Goal: Communication & Community: Participate in discussion

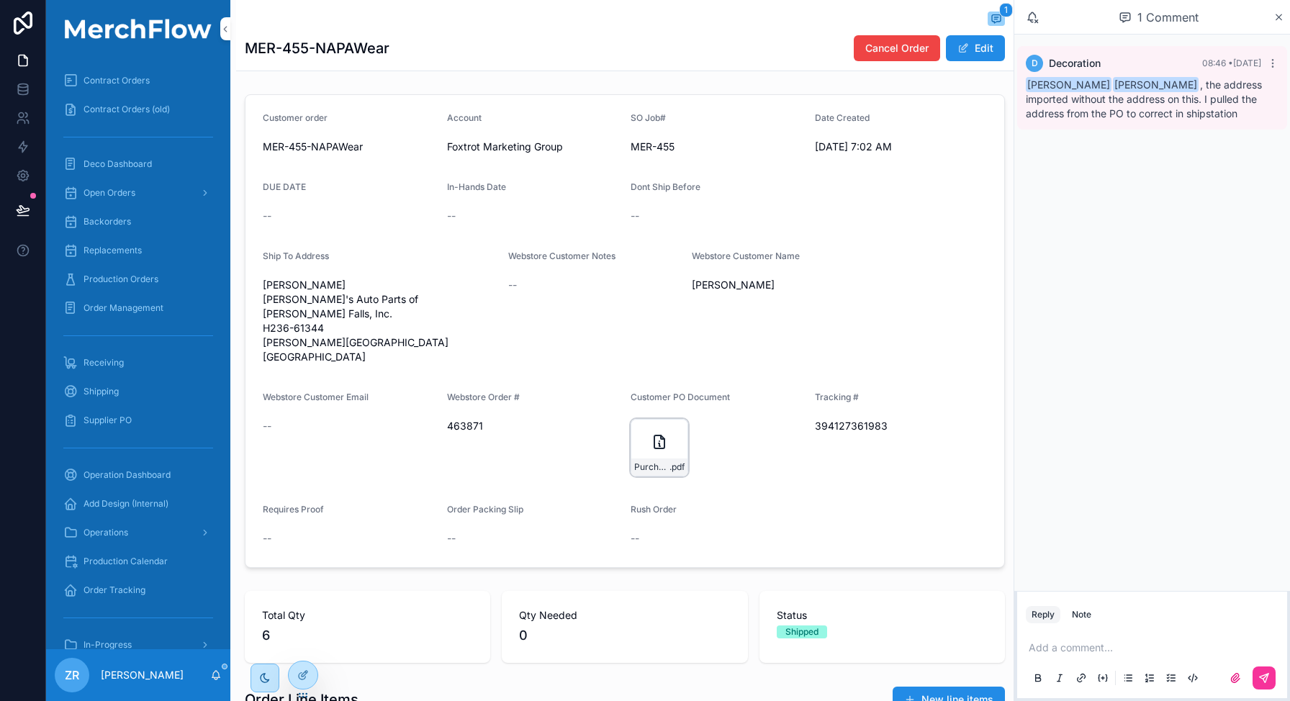
click at [646, 441] on div "Purchase-Order_463871_1759411403225 .pdf" at bounding box center [660, 448] width 58 height 58
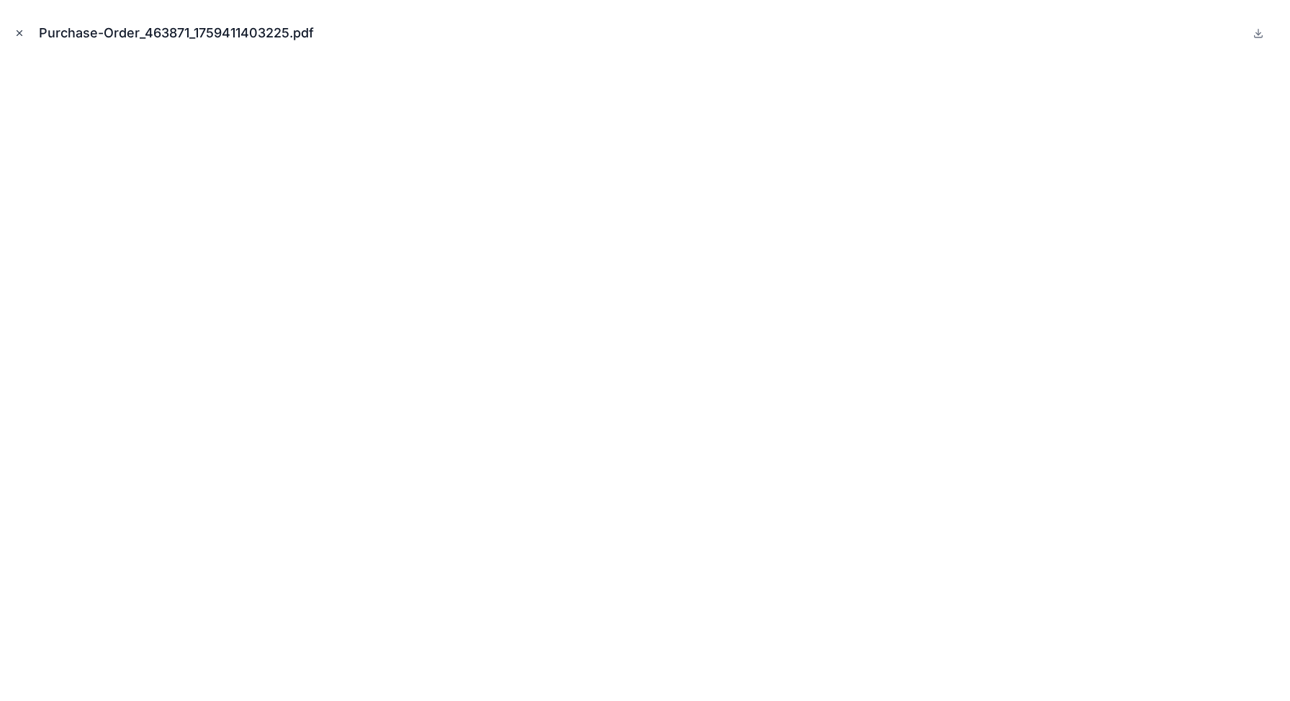
click at [17, 32] on icon "Close modal" at bounding box center [19, 33] width 10 height 10
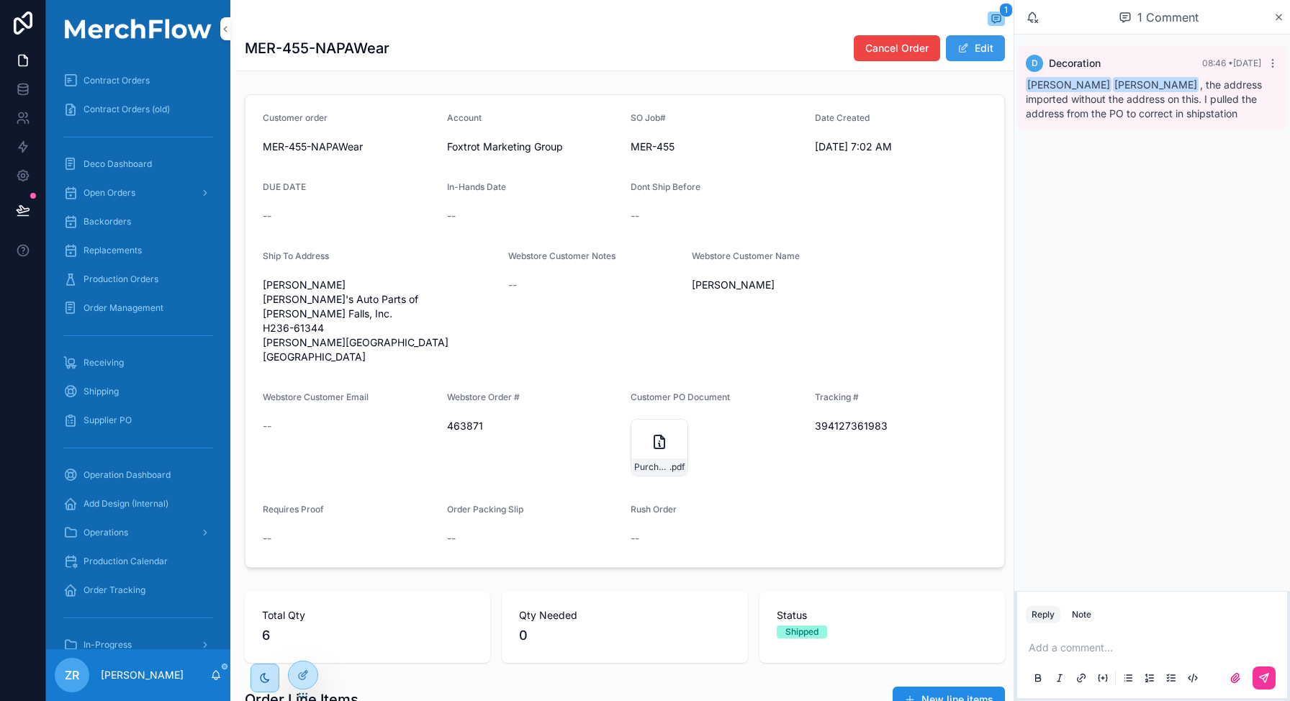
click at [958, 53] on span "scrollable content" at bounding box center [964, 48] width 12 height 12
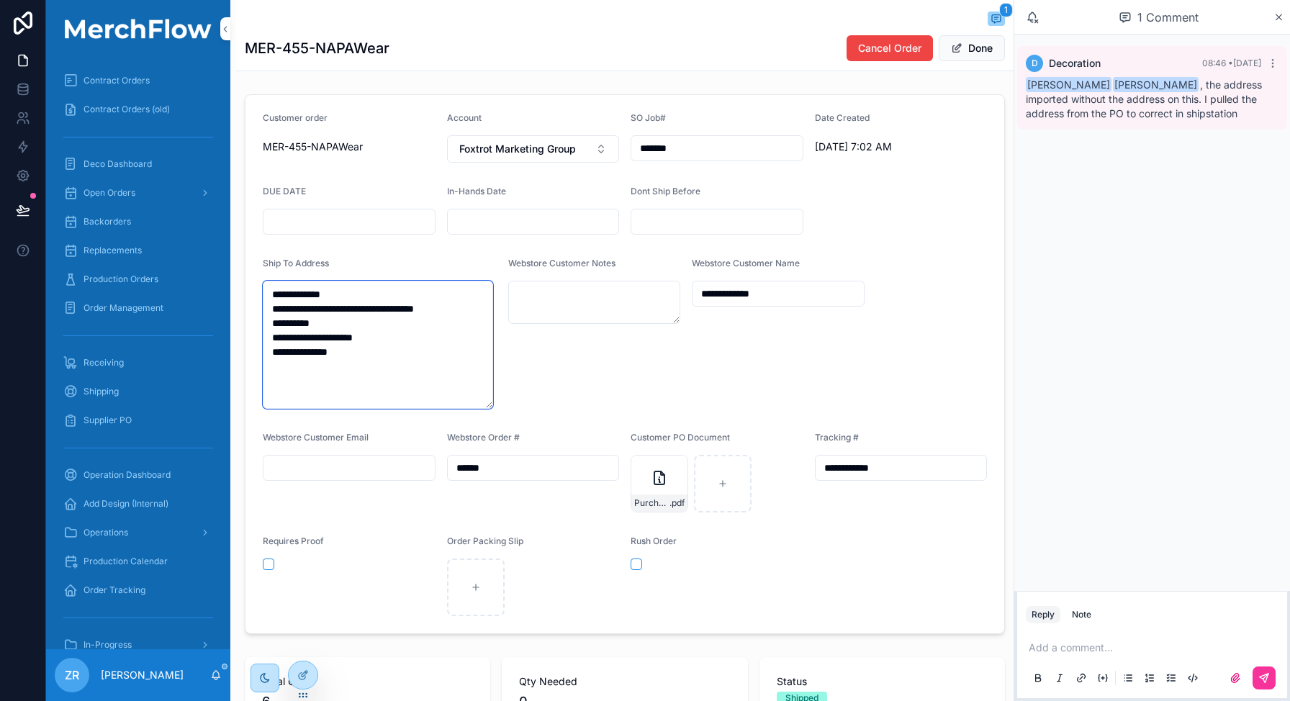
drag, startPoint x: 375, startPoint y: 348, endPoint x: 261, endPoint y: 285, distance: 130.8
click at [261, 285] on form "**********" at bounding box center [625, 364] width 759 height 539
paste textarea "**********"
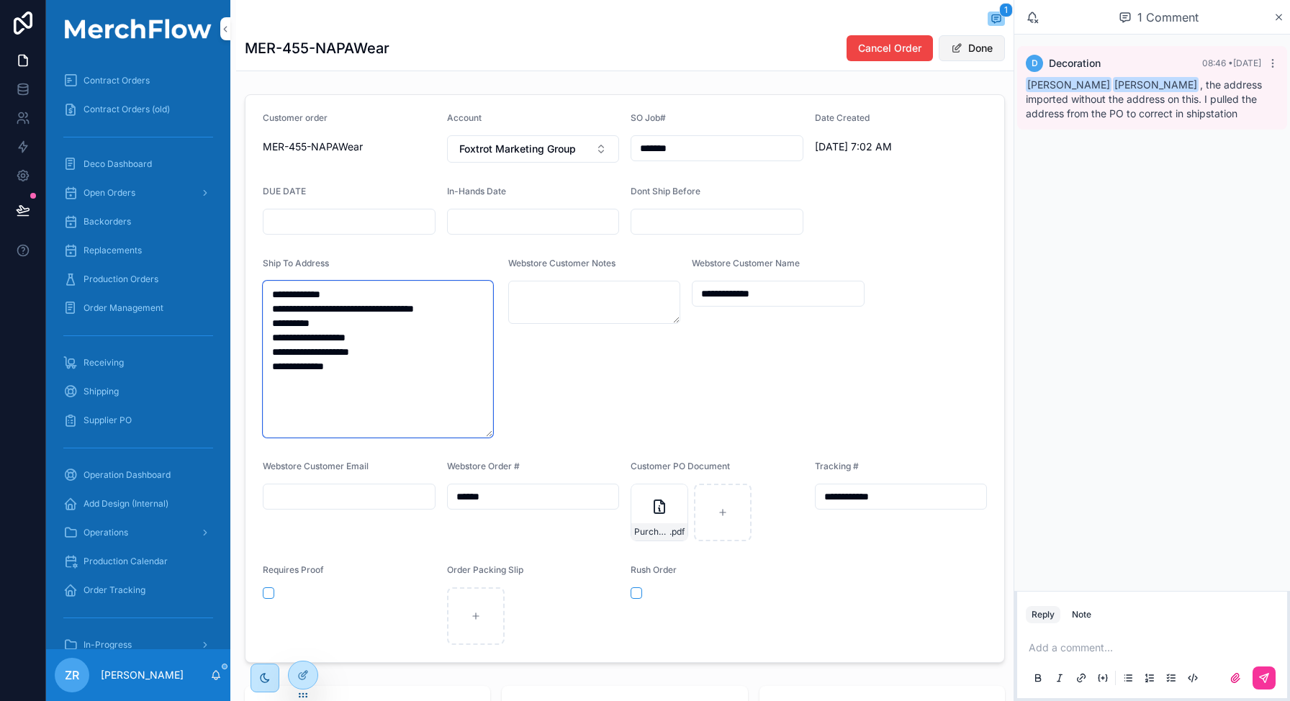
type textarea "**********"
click at [970, 53] on button "Done" at bounding box center [972, 48] width 66 height 26
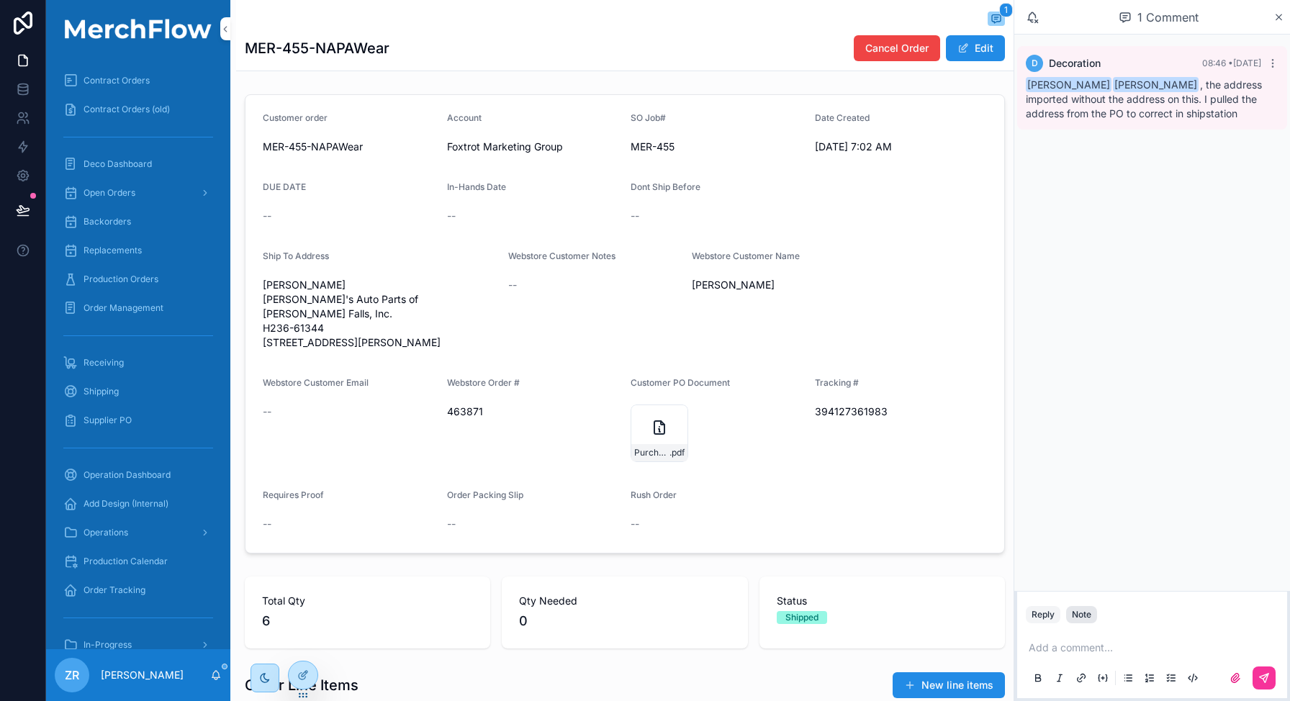
click at [1077, 616] on div "Note" at bounding box center [1081, 615] width 19 height 12
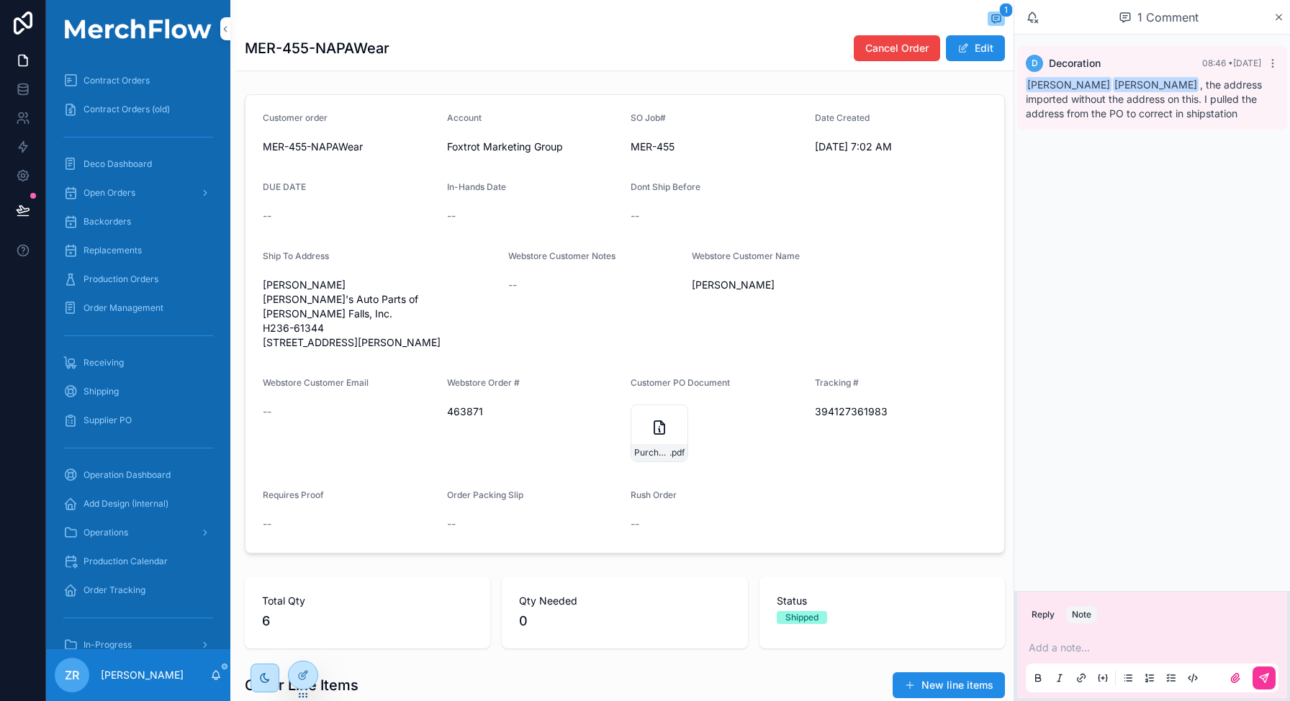
click at [1085, 646] on p "scrollable content" at bounding box center [1155, 648] width 253 height 14
click at [1269, 675] on icon "scrollable content" at bounding box center [1265, 678] width 12 height 12
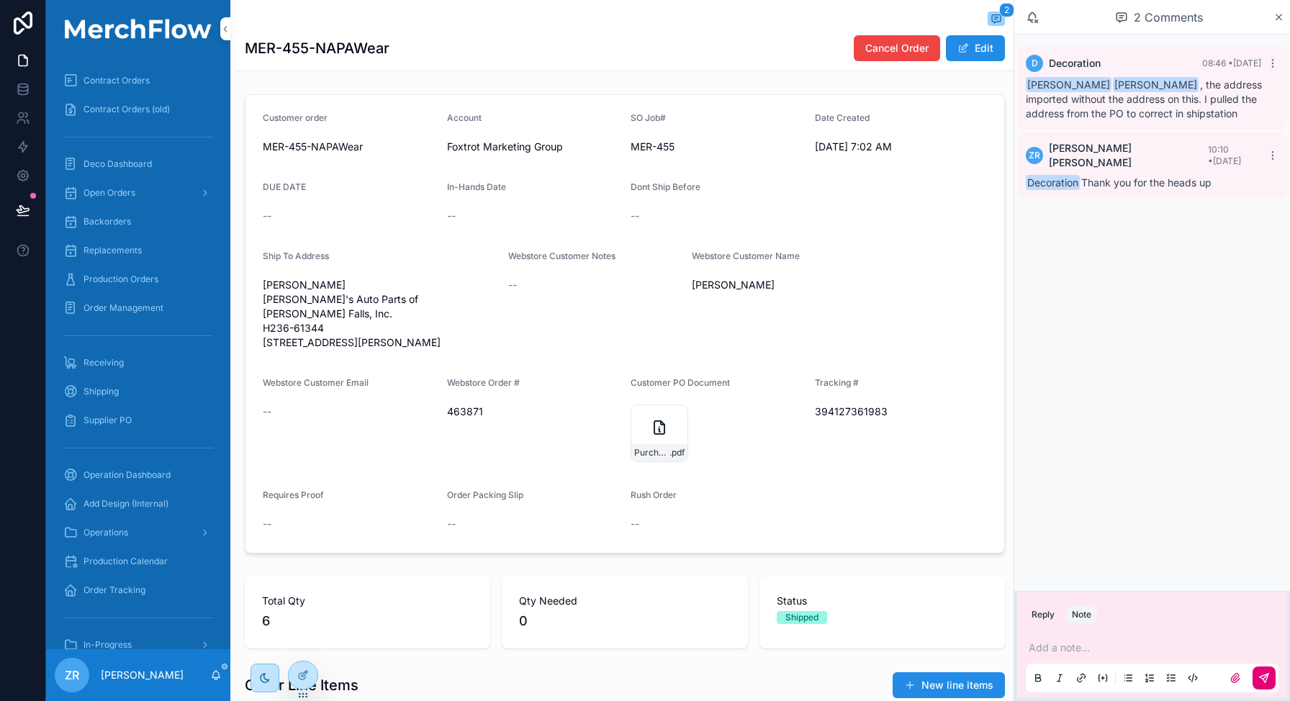
click at [985, 10] on div "2 MER-455-NAPAWear Cancel Order Edit" at bounding box center [625, 35] width 760 height 71
click at [966, 49] on button "Edit" at bounding box center [975, 48] width 59 height 26
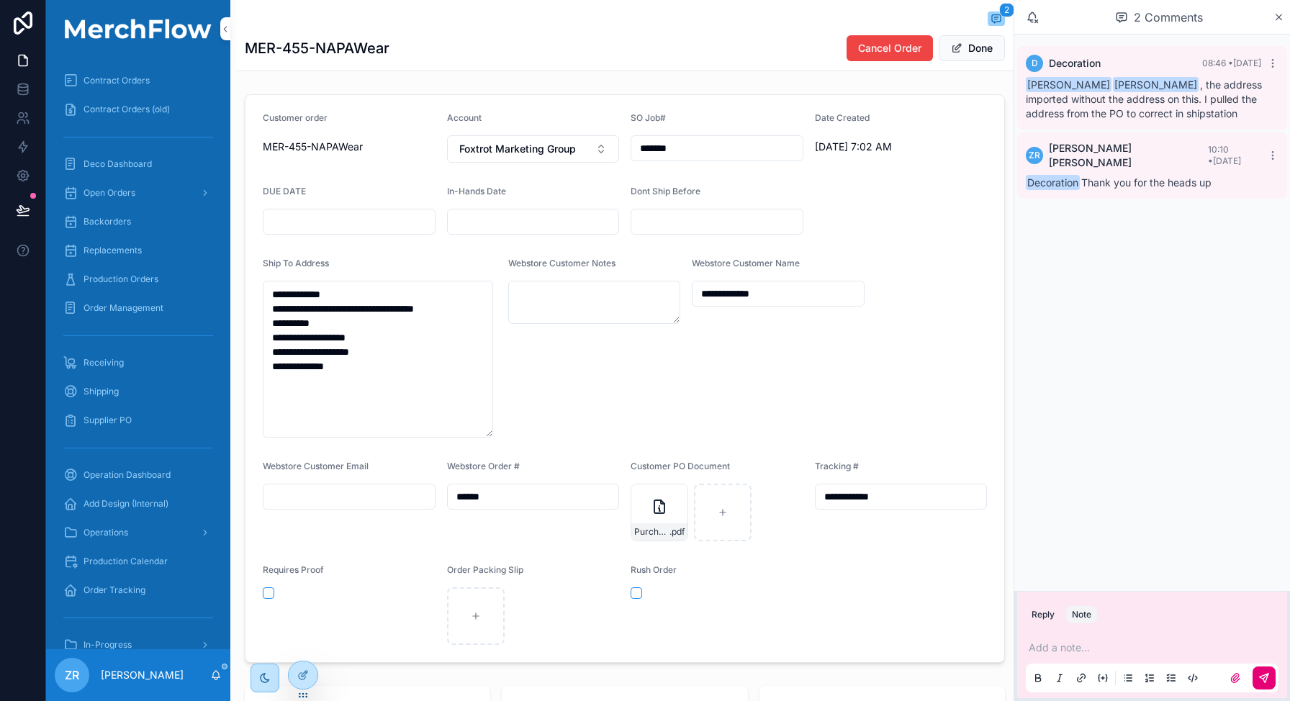
click at [780, 397] on div "**********" at bounding box center [778, 348] width 173 height 180
click at [721, 392] on div "**********" at bounding box center [778, 348] width 173 height 180
click at [474, 387] on textarea "**********" at bounding box center [378, 359] width 230 height 157
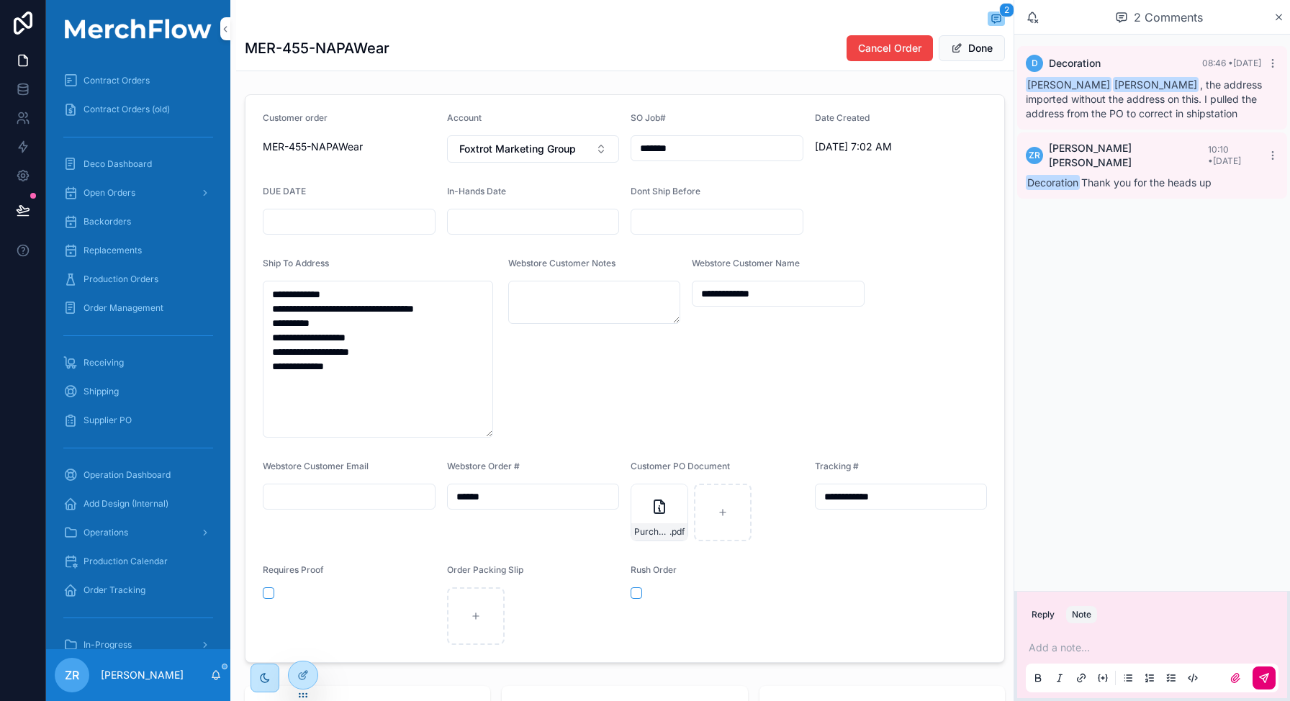
click at [709, 367] on div "**********" at bounding box center [778, 348] width 173 height 180
click at [973, 55] on button "Done" at bounding box center [972, 48] width 66 height 26
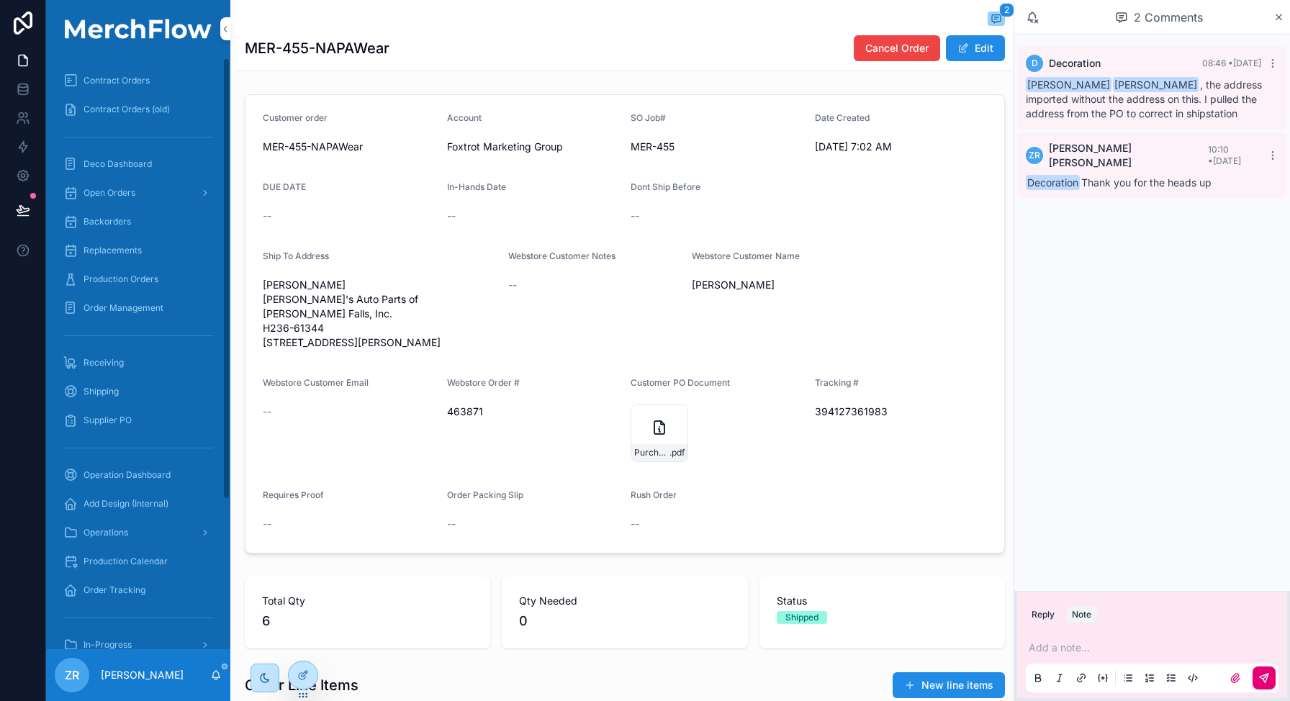
click at [210, 673] on icon "scrollable content" at bounding box center [216, 676] width 12 height 12
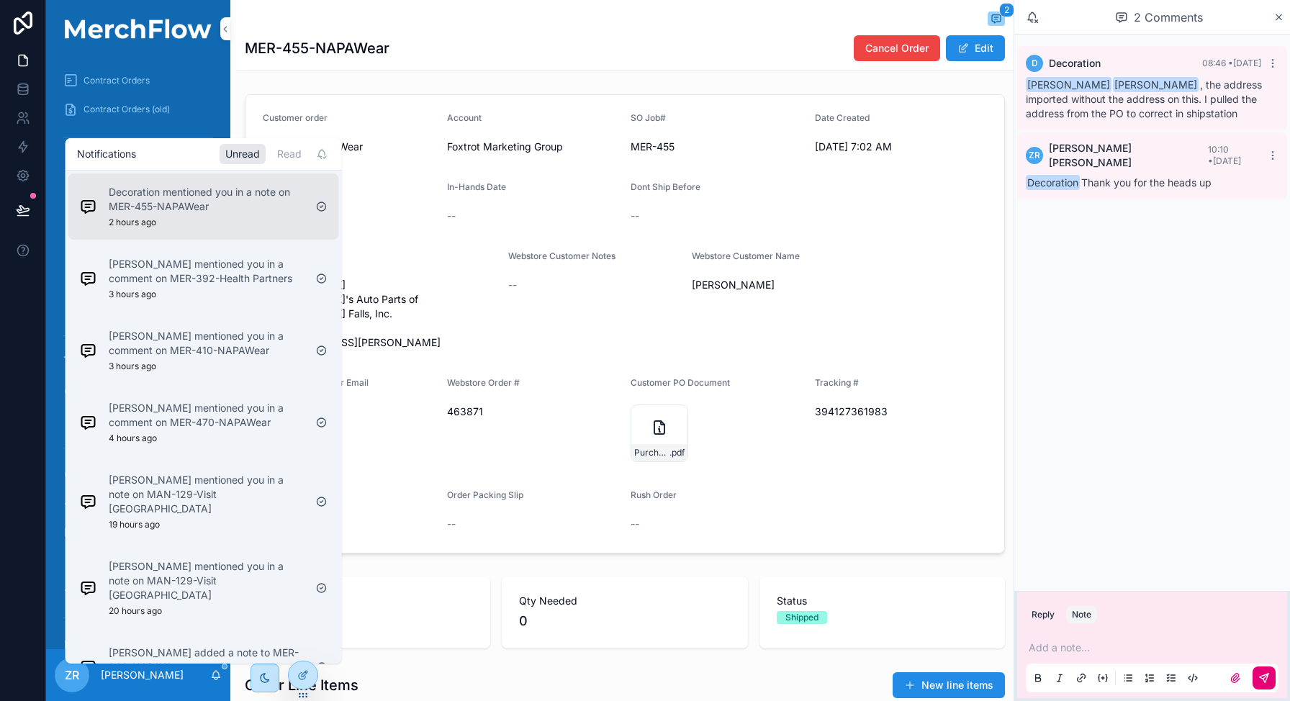
click at [261, 217] on div "Decoration mentioned you in a note on MER-455-NAPAWear 2 hours ago" at bounding box center [207, 206] width 196 height 43
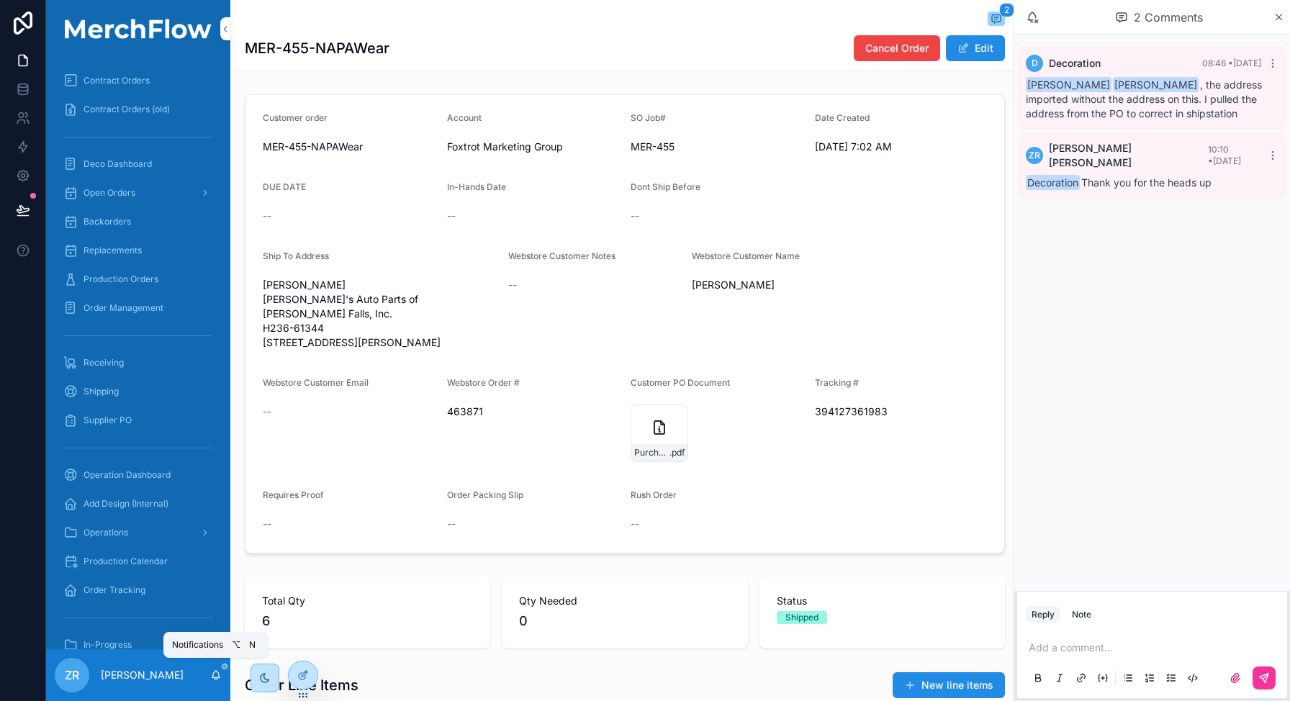
click at [217, 676] on icon "scrollable content" at bounding box center [216, 676] width 12 height 12
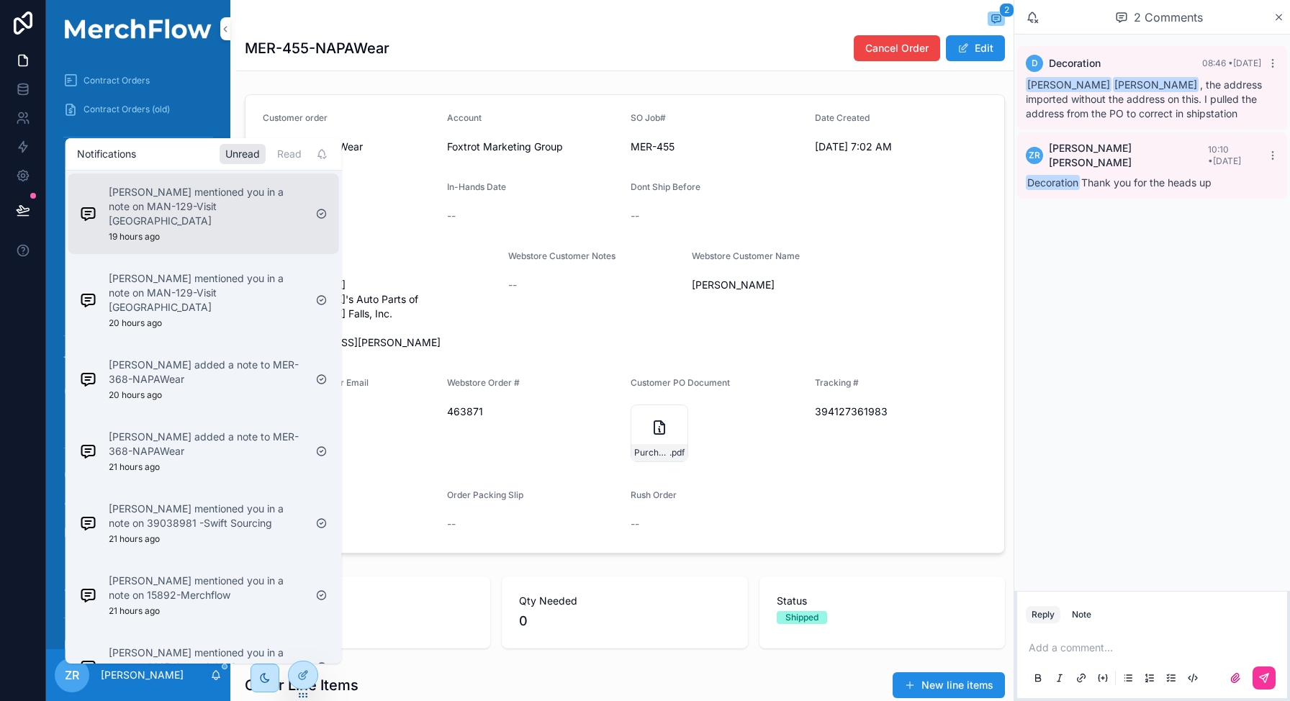
click at [200, 204] on p "June Liangco mentioned you in a note on MAN-129-Visit Phoenix" at bounding box center [207, 206] width 196 height 43
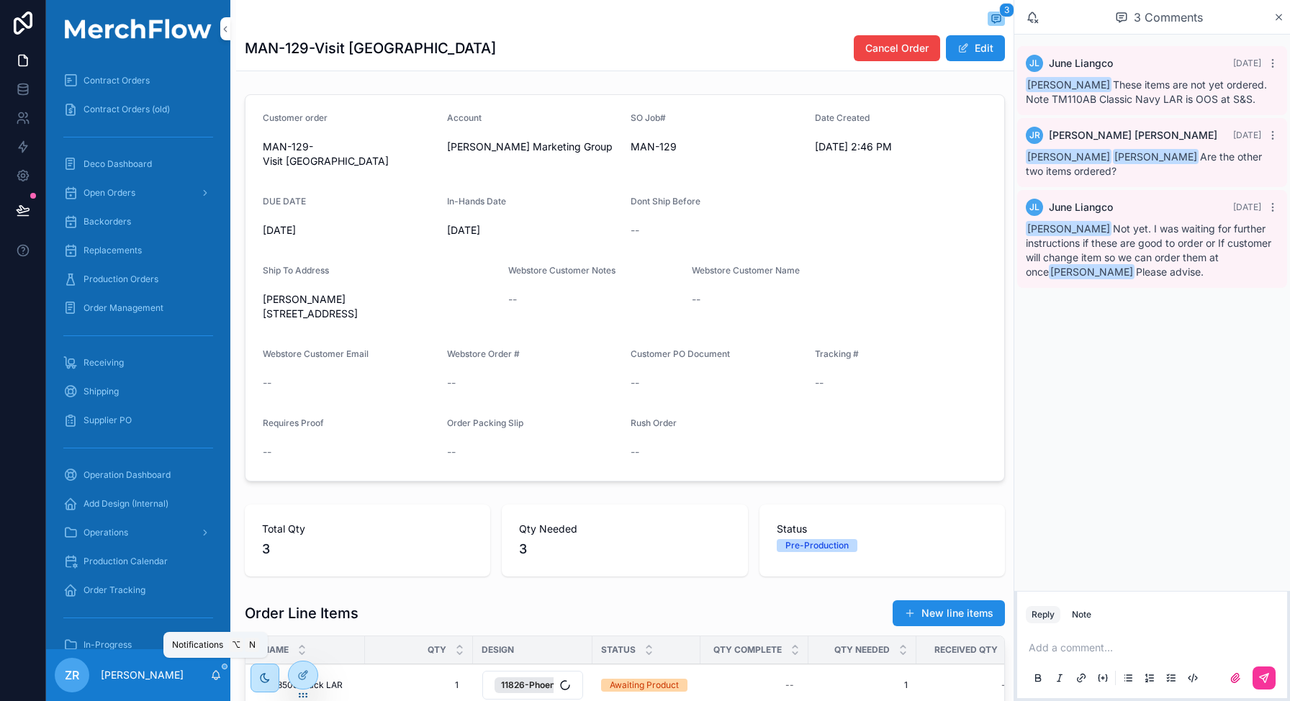
click at [217, 680] on icon "scrollable content" at bounding box center [216, 676] width 12 height 12
click at [1097, 317] on div "JL June Liangco 3 days ago Zack Rood These items are not yet ordered. Note TM11…" at bounding box center [1152, 313] width 276 height 557
click at [1094, 616] on button "Note" at bounding box center [1081, 614] width 31 height 17
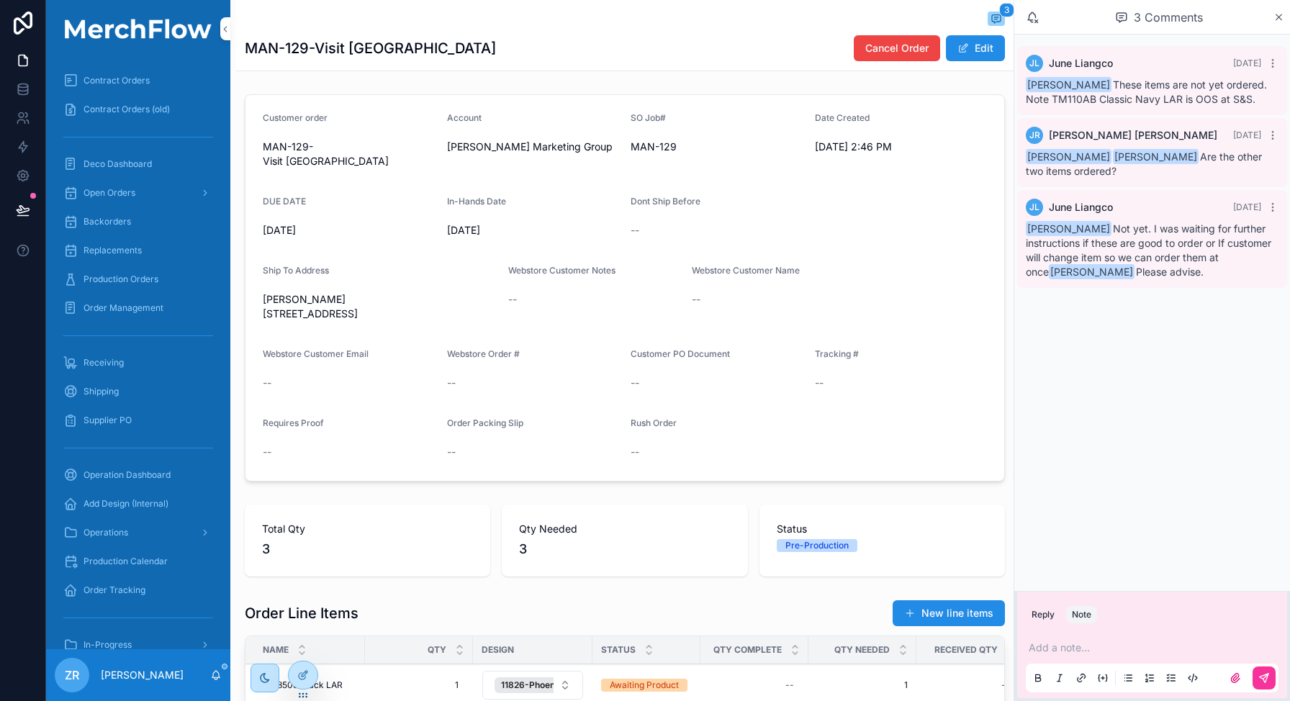
click at [1089, 644] on p "scrollable content" at bounding box center [1155, 648] width 253 height 14
click at [968, 36] on button "Edit" at bounding box center [975, 48] width 59 height 26
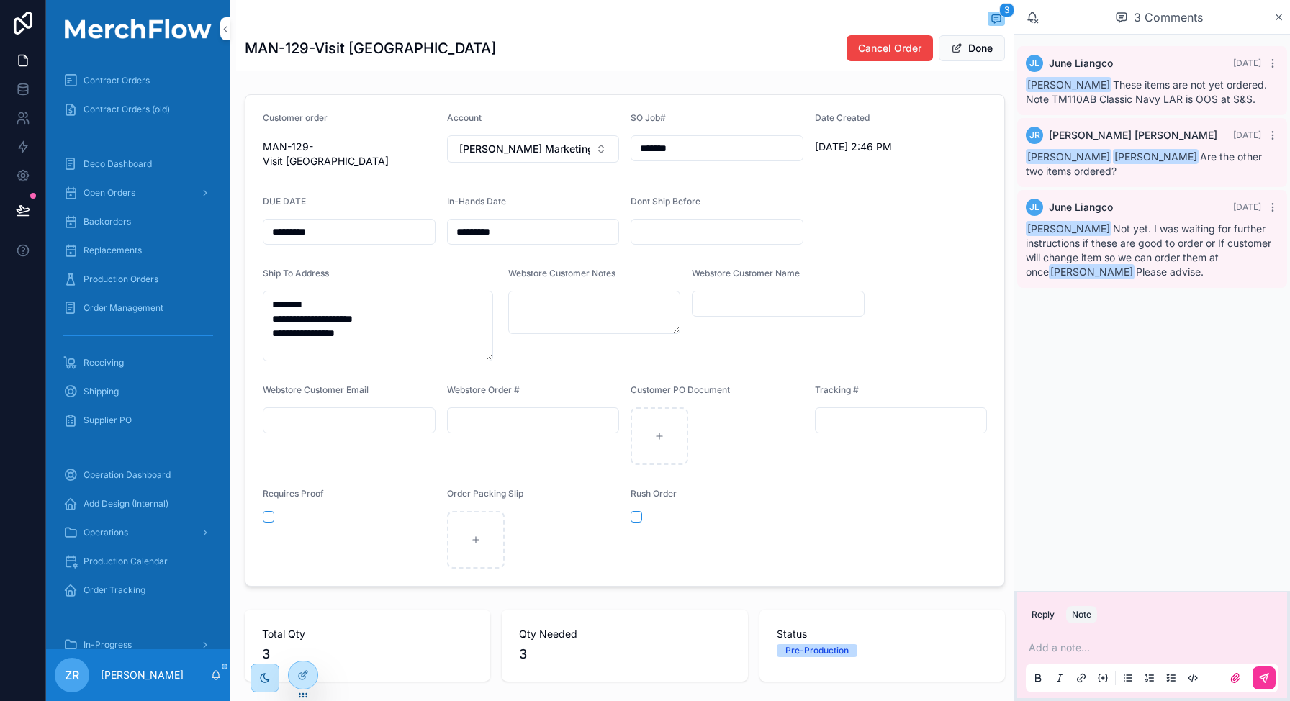
click at [1081, 637] on div "Add a note..." at bounding box center [1152, 662] width 253 height 60
click at [1077, 644] on p "scrollable content" at bounding box center [1155, 648] width 253 height 14
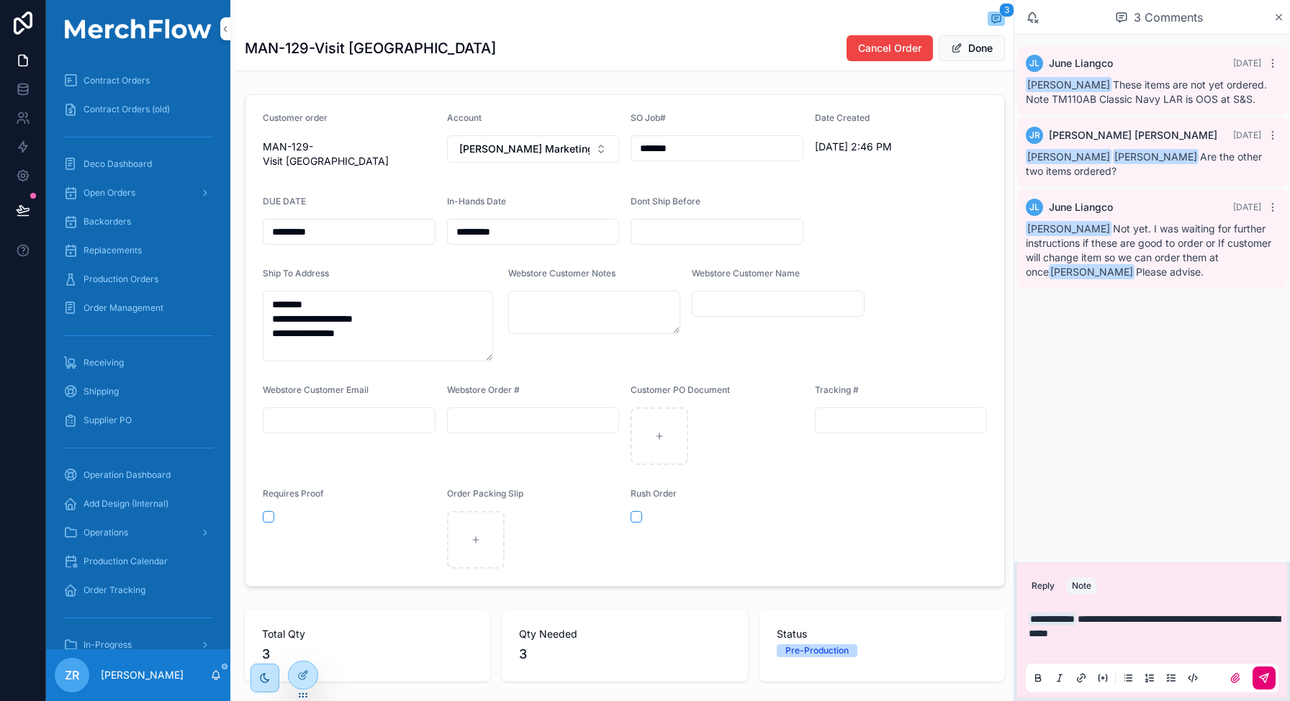
click at [1270, 680] on button "scrollable content" at bounding box center [1264, 678] width 23 height 23
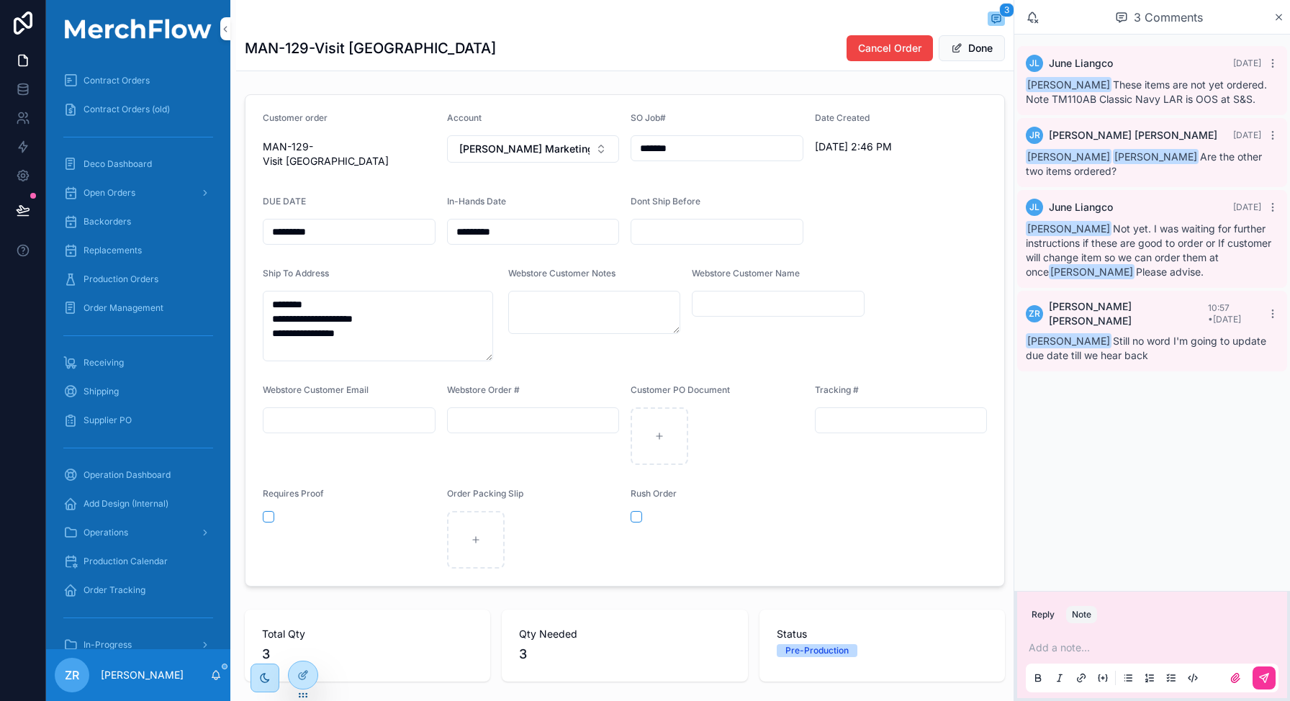
click at [392, 222] on input "*********" at bounding box center [349, 232] width 171 height 20
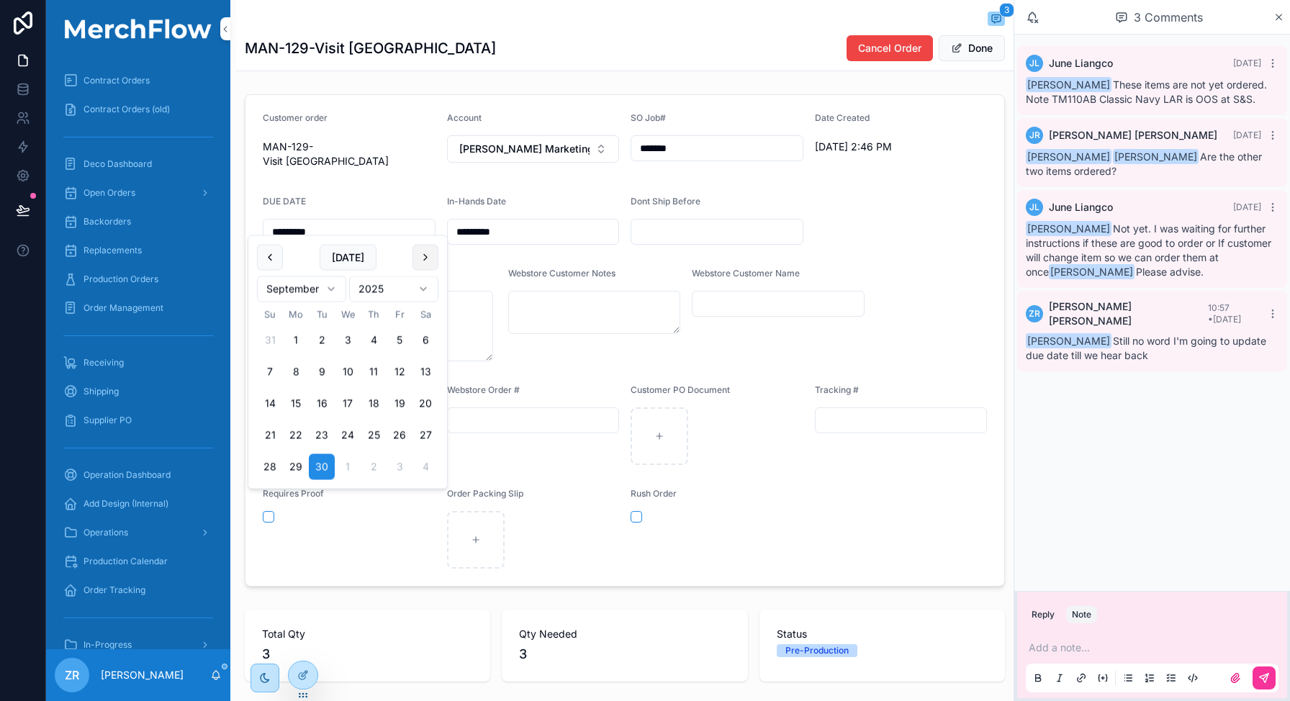
click at [418, 261] on button "scrollable content" at bounding box center [426, 258] width 26 height 26
click at [395, 465] on button "31" at bounding box center [400, 467] width 26 height 26
type input "**********"
click at [561, 222] on input "*********" at bounding box center [533, 232] width 171 height 20
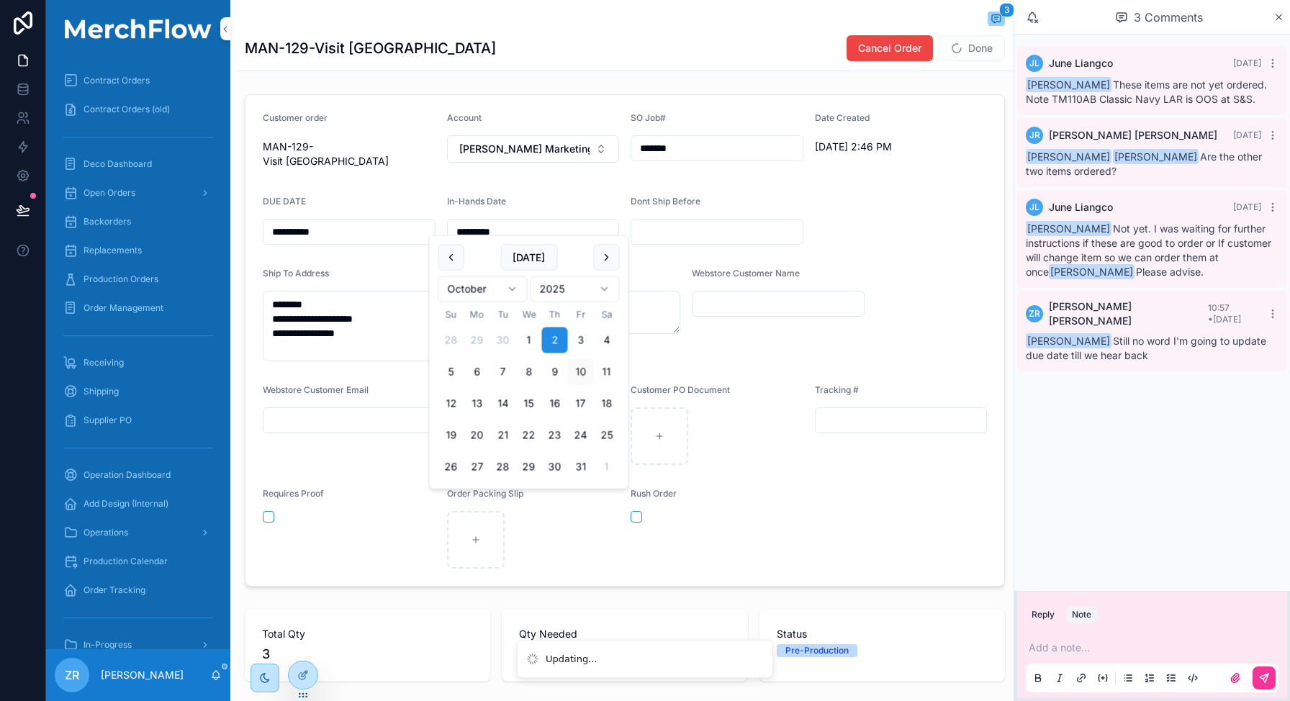
click at [546, 222] on input "*********" at bounding box center [533, 232] width 171 height 20
click at [936, 190] on form "**********" at bounding box center [625, 340] width 759 height 491
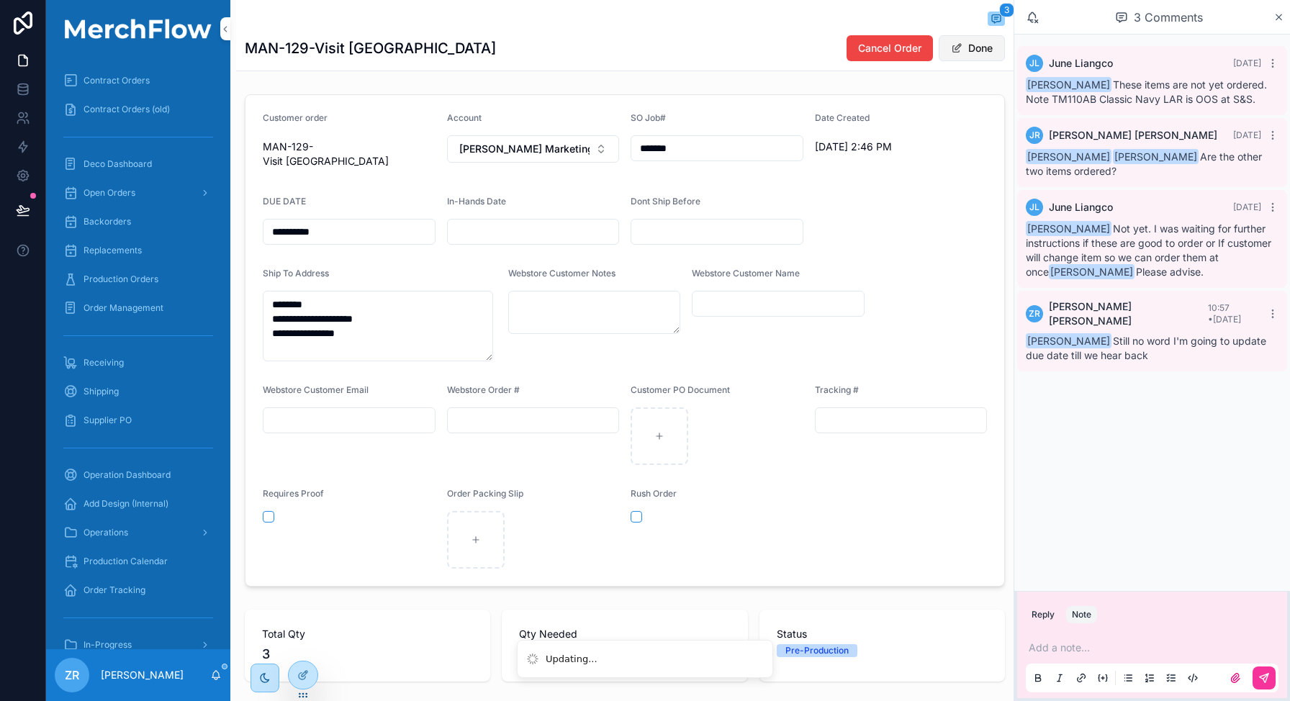
click at [961, 52] on button "Done" at bounding box center [972, 48] width 66 height 26
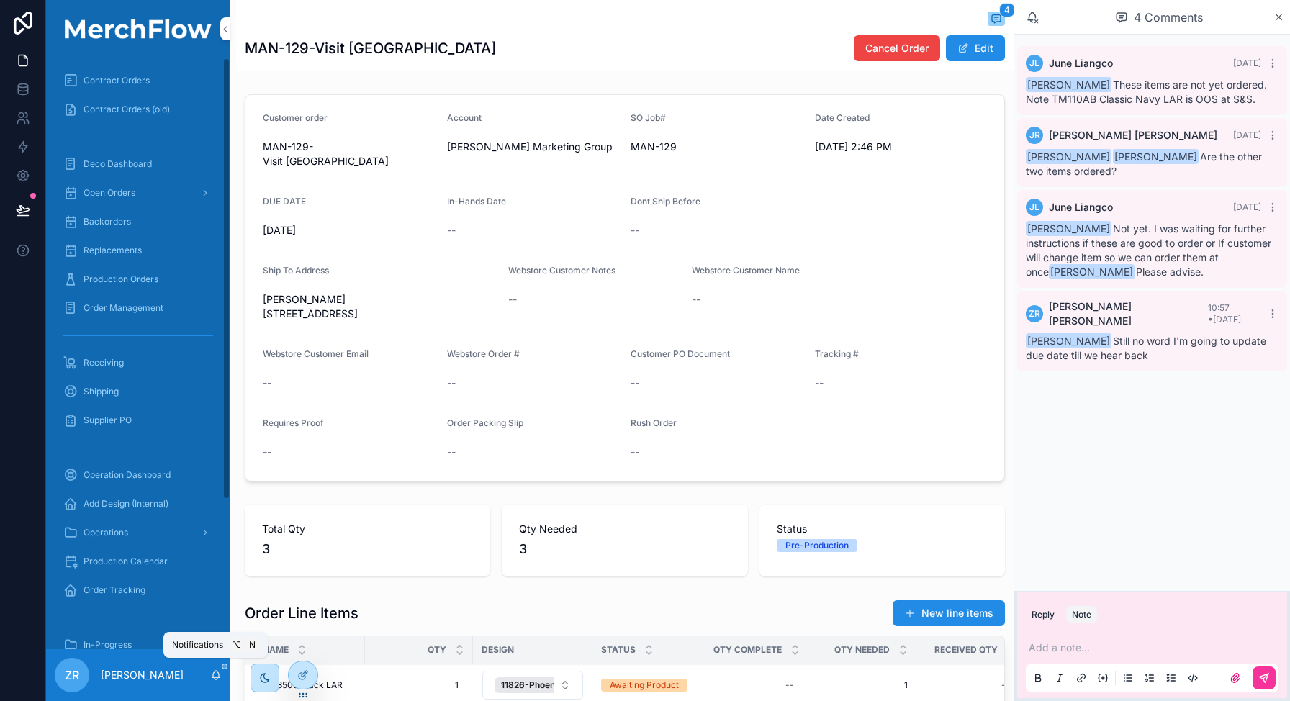
click at [213, 677] on icon "scrollable content" at bounding box center [216, 674] width 8 height 6
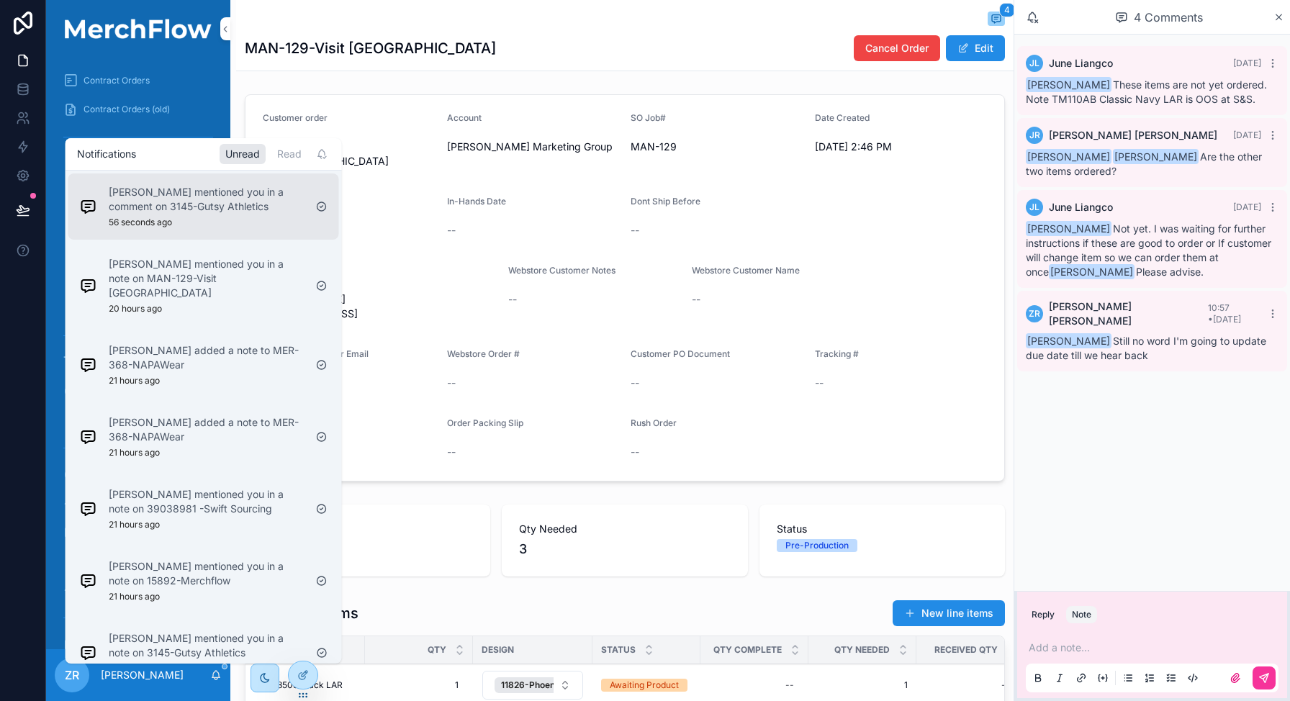
click at [220, 217] on div "Jackie Rood mentioned you in a comment on 3145-Gutsy Athletics 56 seconds ago" at bounding box center [207, 206] width 196 height 43
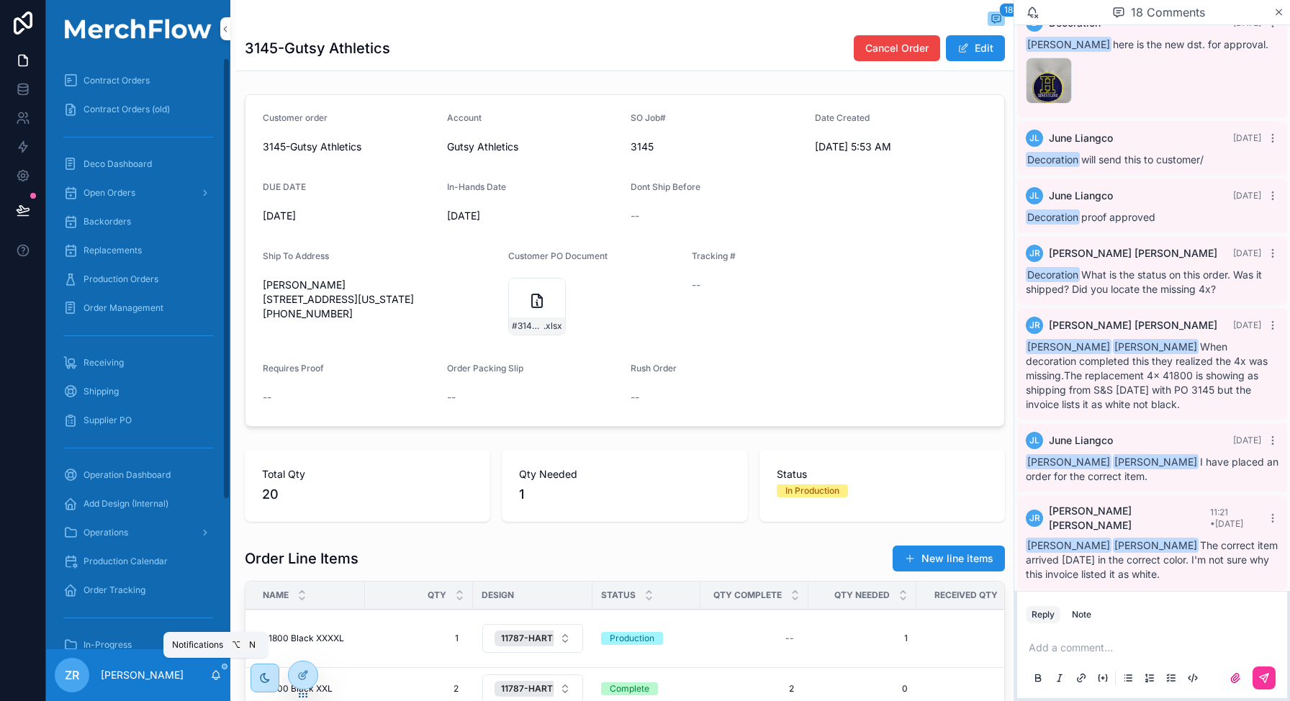
click at [210, 677] on icon "scrollable content" at bounding box center [216, 676] width 12 height 12
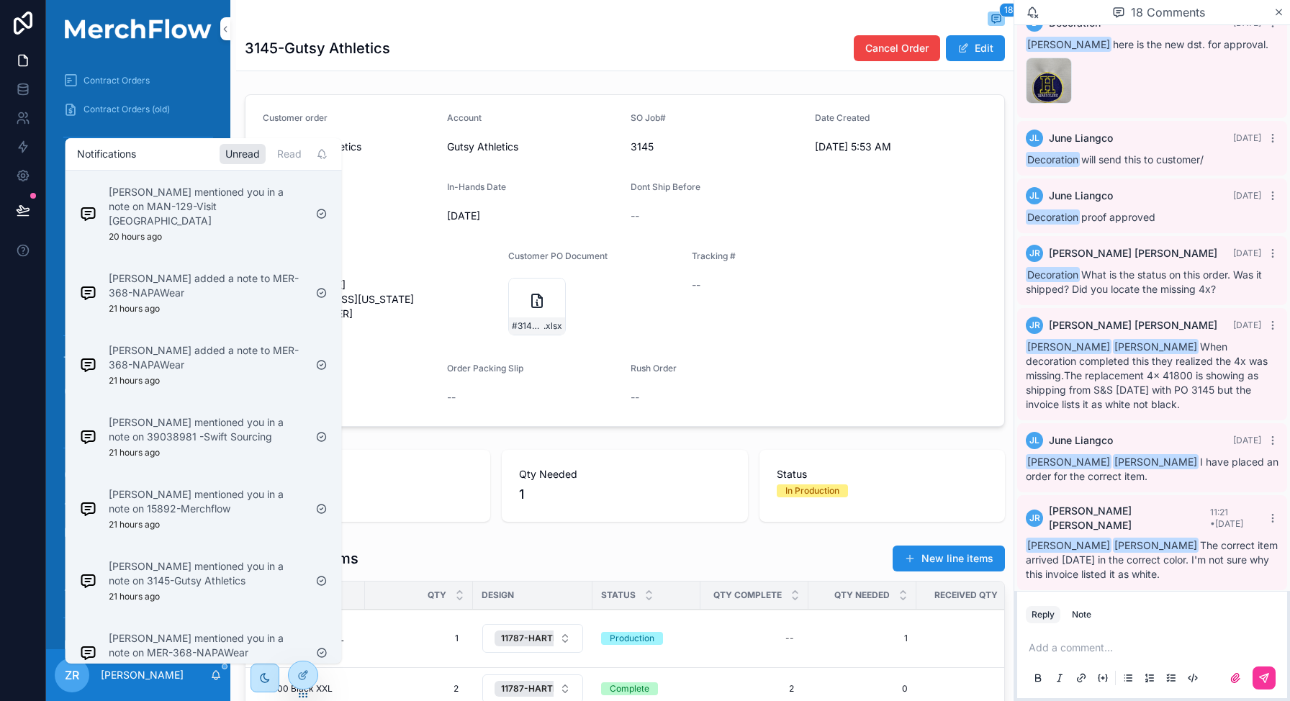
click at [764, 103] on form "Customer order 3145-Gutsy Athletics Account Gutsy Athletics SO Job# 3145 Date C…" at bounding box center [625, 260] width 759 height 331
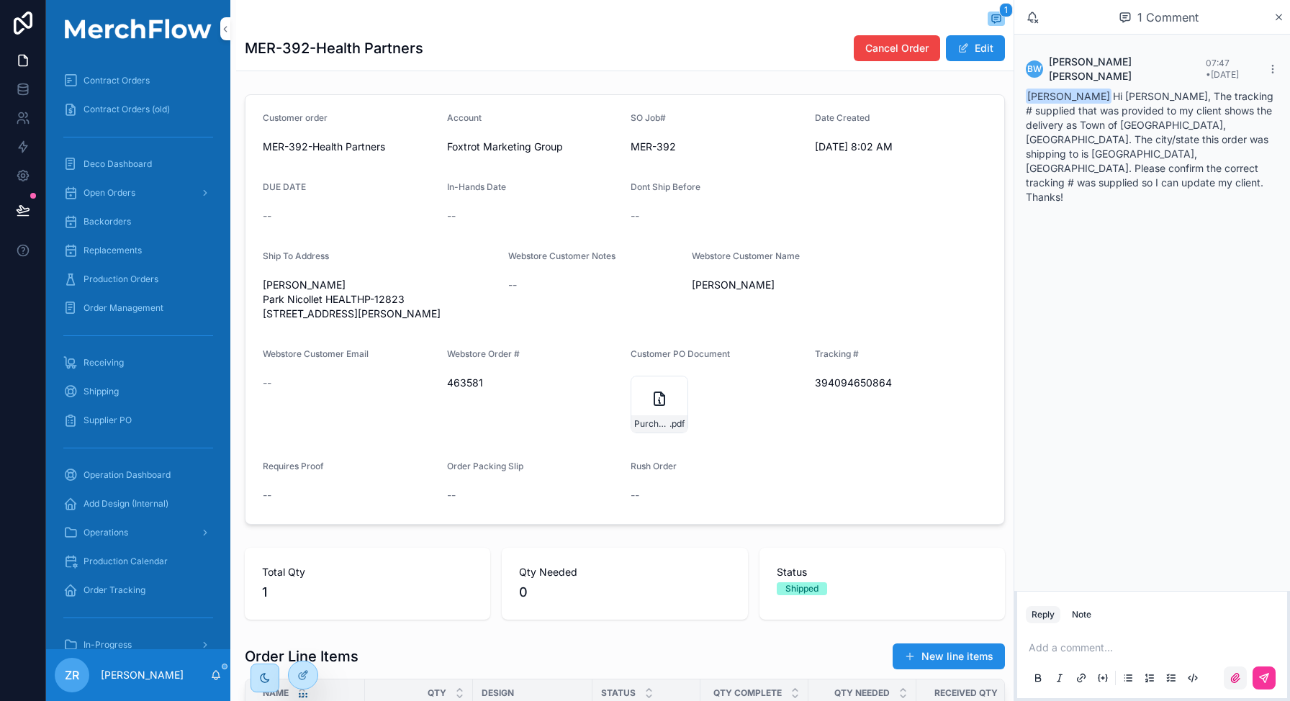
click at [1238, 678] on icon "scrollable content" at bounding box center [1236, 678] width 12 height 12
click at [0, 0] on input "scrollable content" at bounding box center [0, 0] width 0 height 0
click at [1094, 613] on p "scrollable content" at bounding box center [1155, 607] width 253 height 14
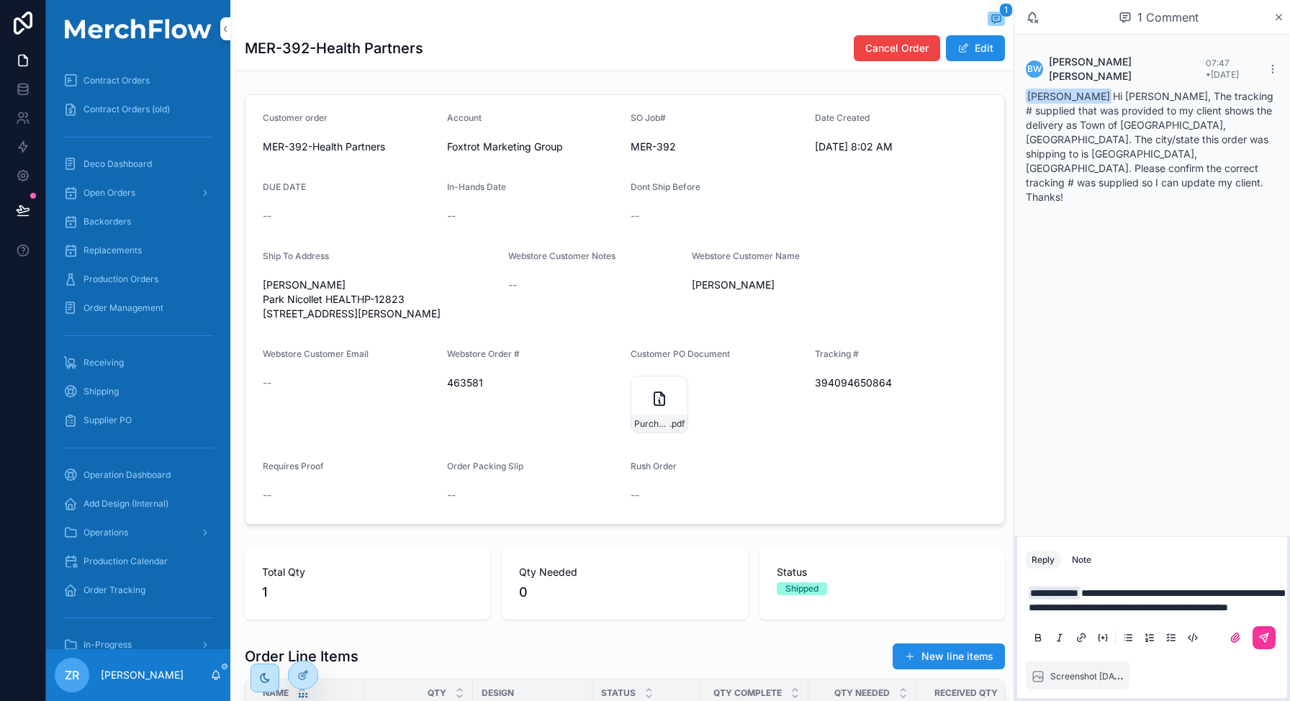
click at [1045, 608] on span "**********" at bounding box center [1156, 600] width 255 height 24
click at [1264, 636] on icon "scrollable content" at bounding box center [1265, 638] width 12 height 12
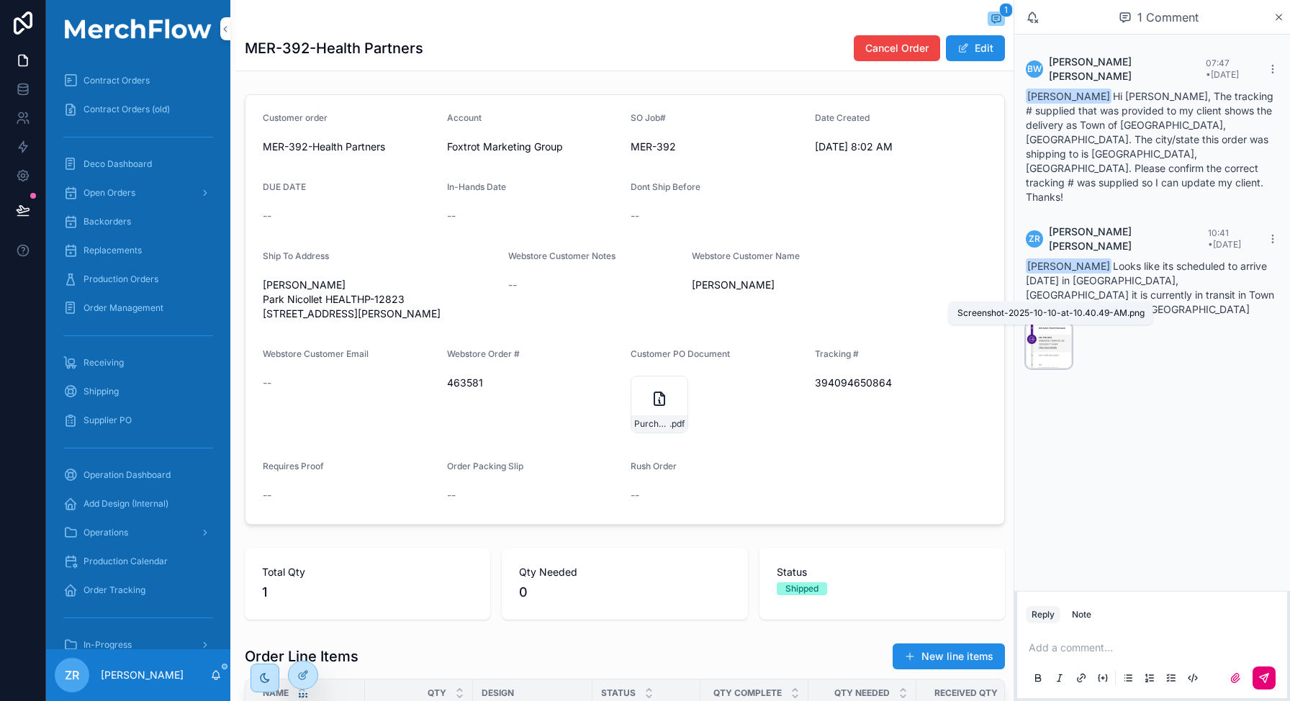
click at [0, 0] on span ".png" at bounding box center [0, 0] width 0 height 0
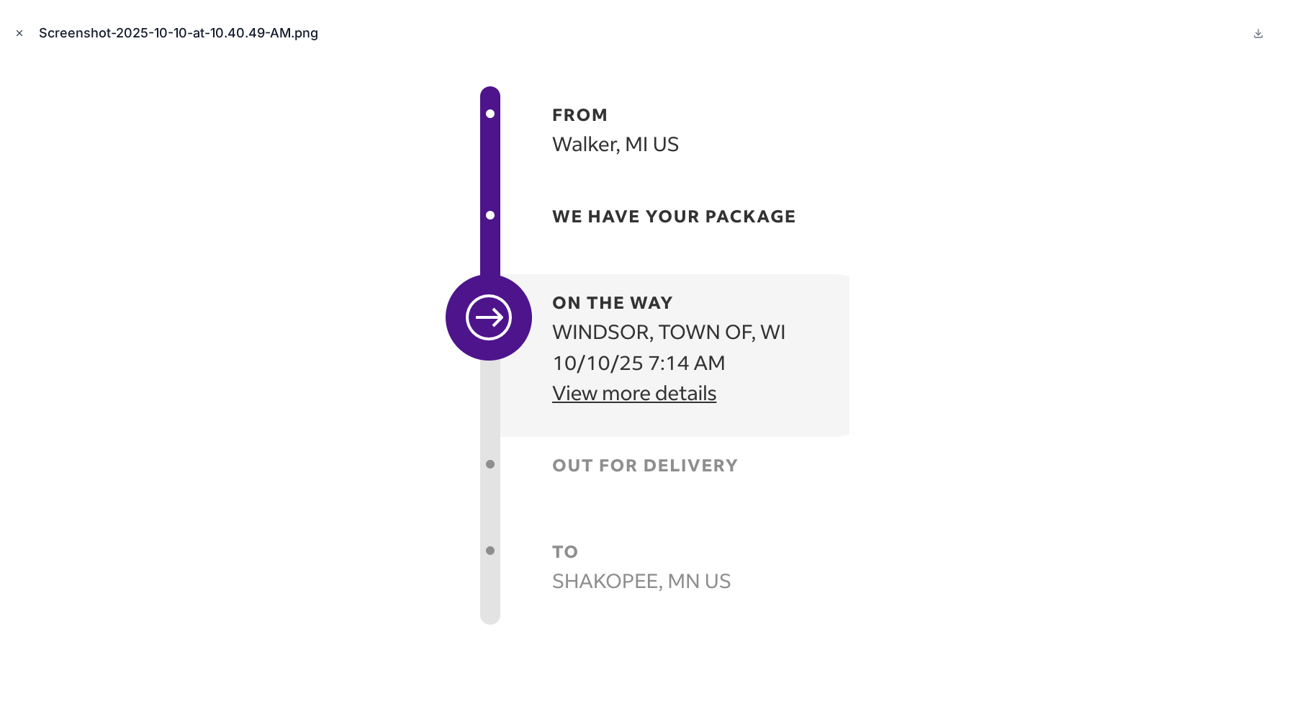
click at [17, 35] on icon "Close modal" at bounding box center [19, 33] width 5 height 5
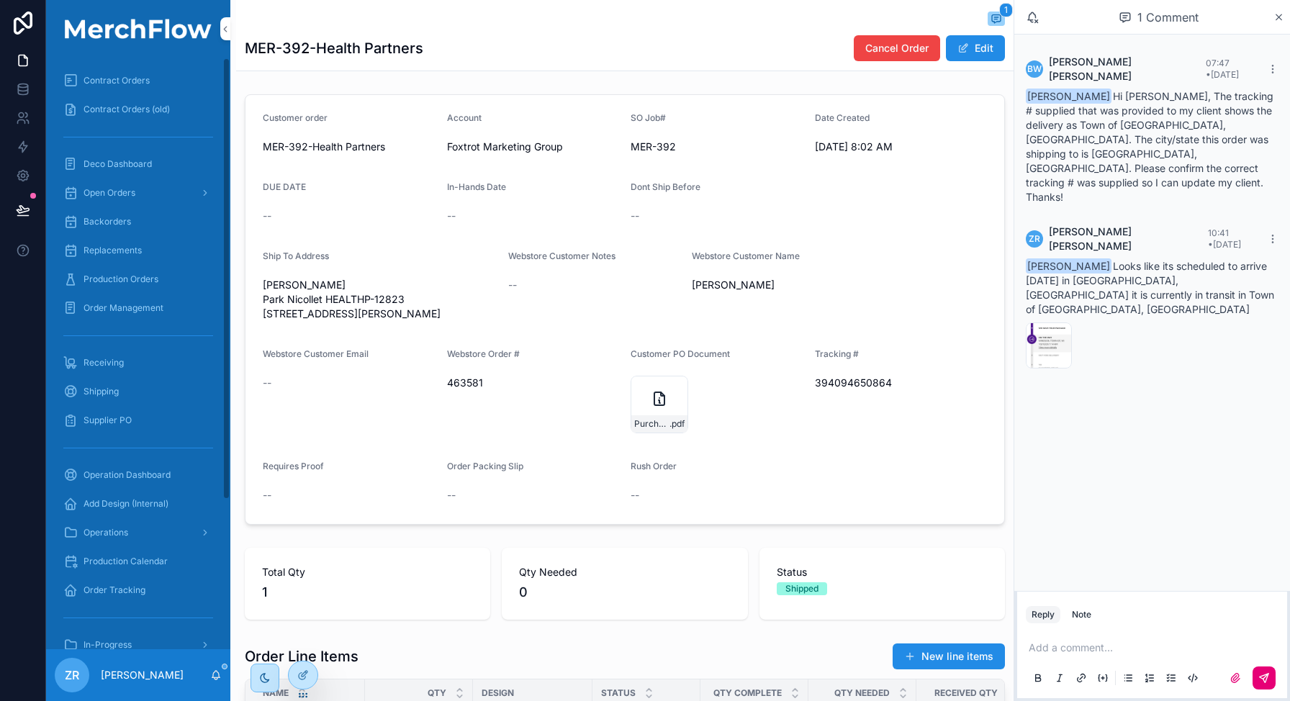
click at [1083, 406] on div "BW Barb Wegwerth 07:47 • Today Zack Rood Hi Zack, The tracking # supplied that …" at bounding box center [1152, 313] width 276 height 557
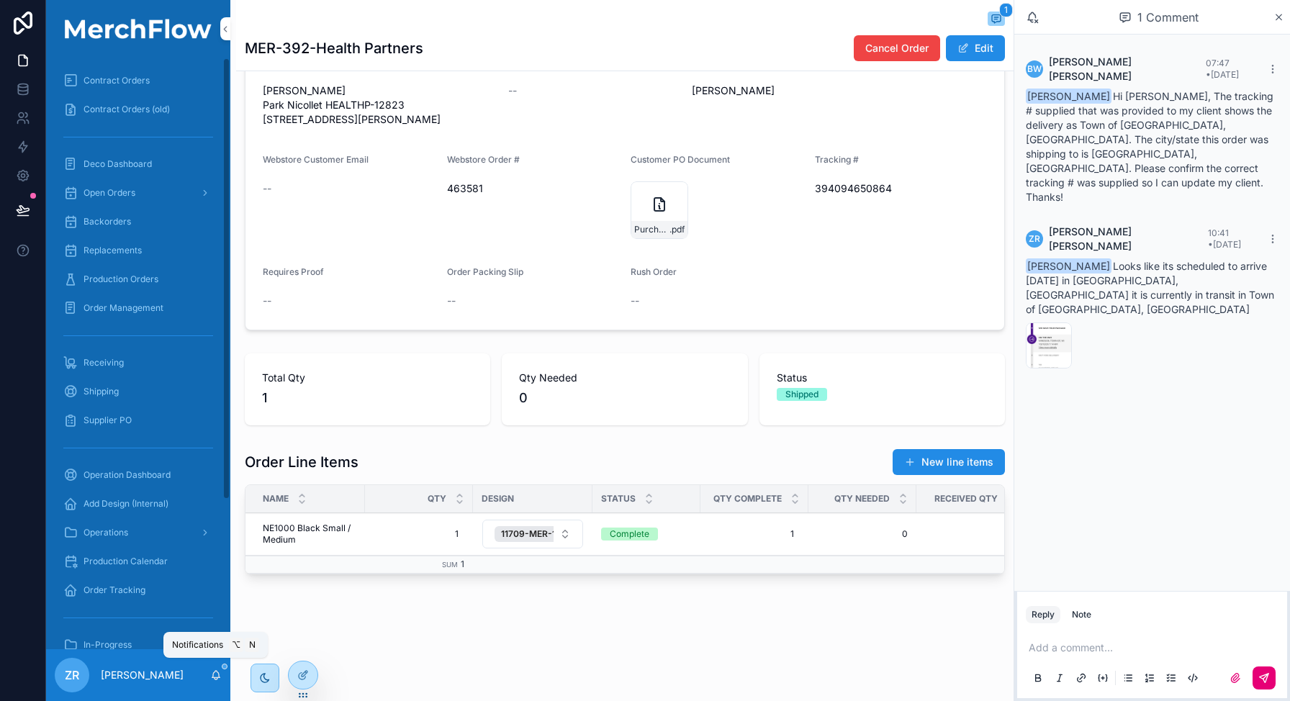
click at [212, 677] on icon "scrollable content" at bounding box center [216, 674] width 8 height 6
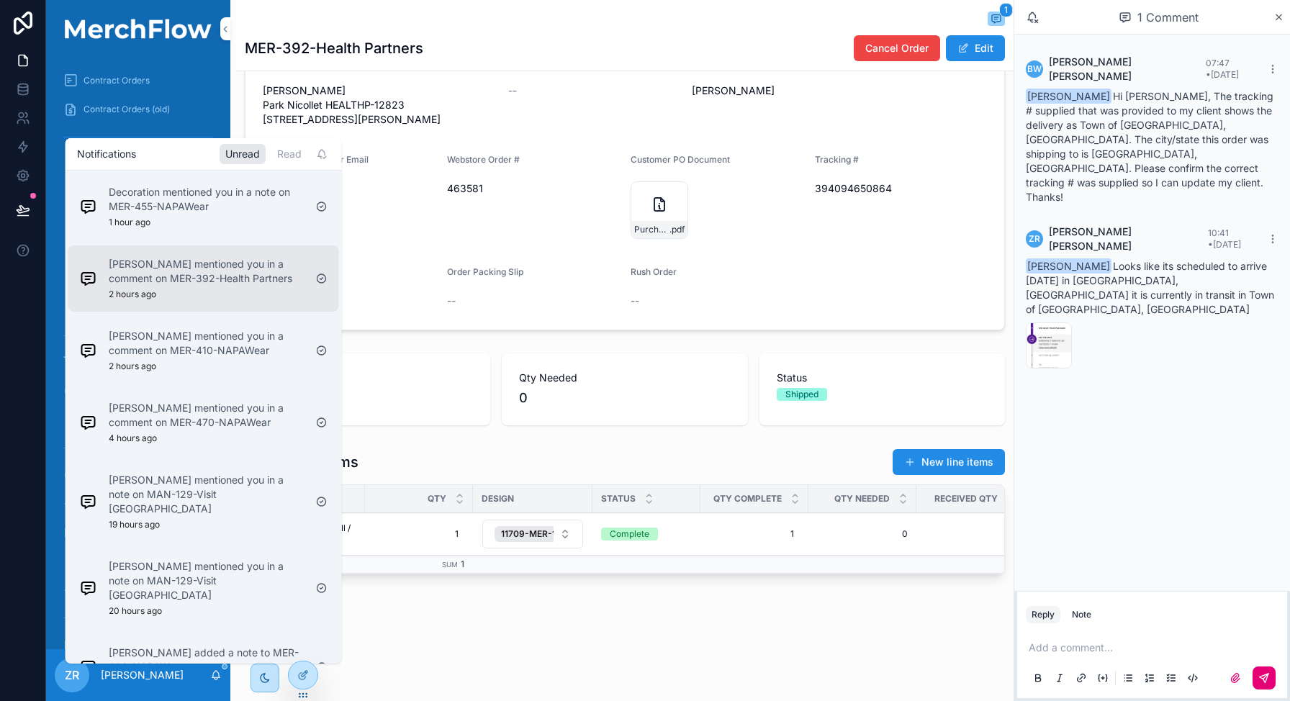
click at [243, 289] on div "Barb Wegwerth mentioned you in a comment on MER-392-Health Partners 2 hours ago" at bounding box center [207, 278] width 196 height 43
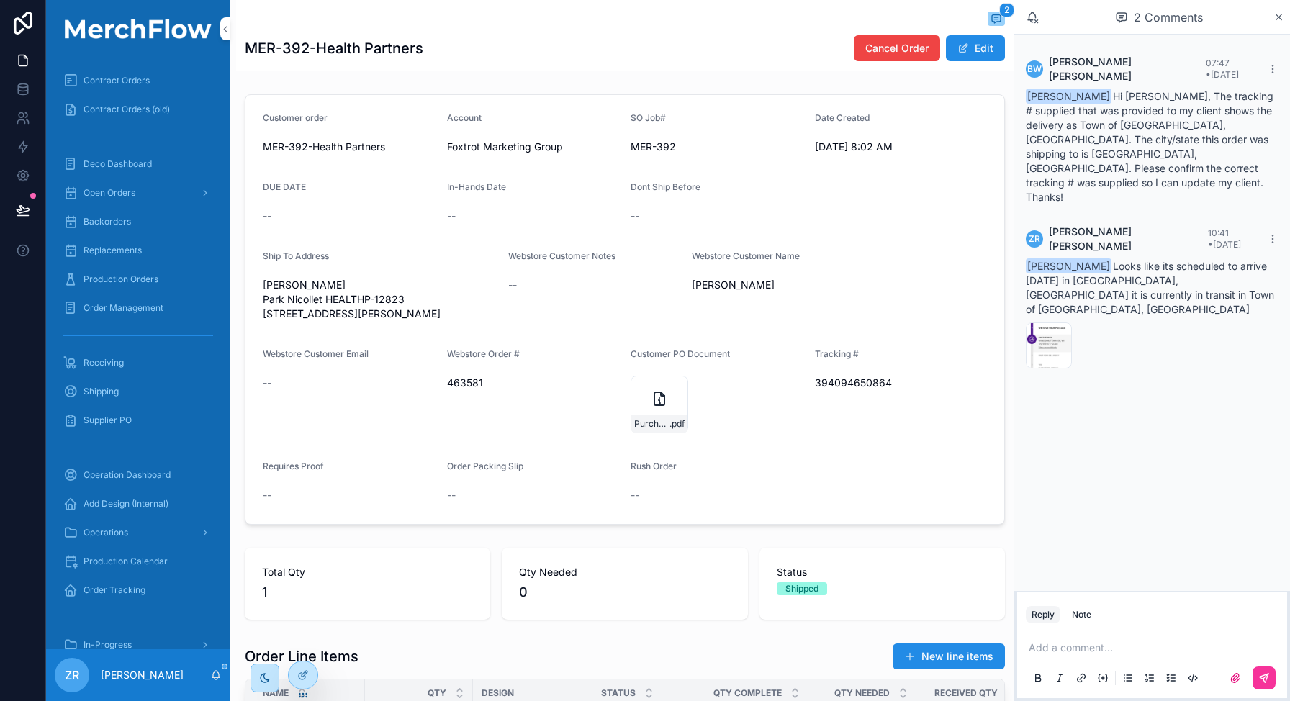
click at [220, 680] on icon "scrollable content" at bounding box center [216, 676] width 12 height 12
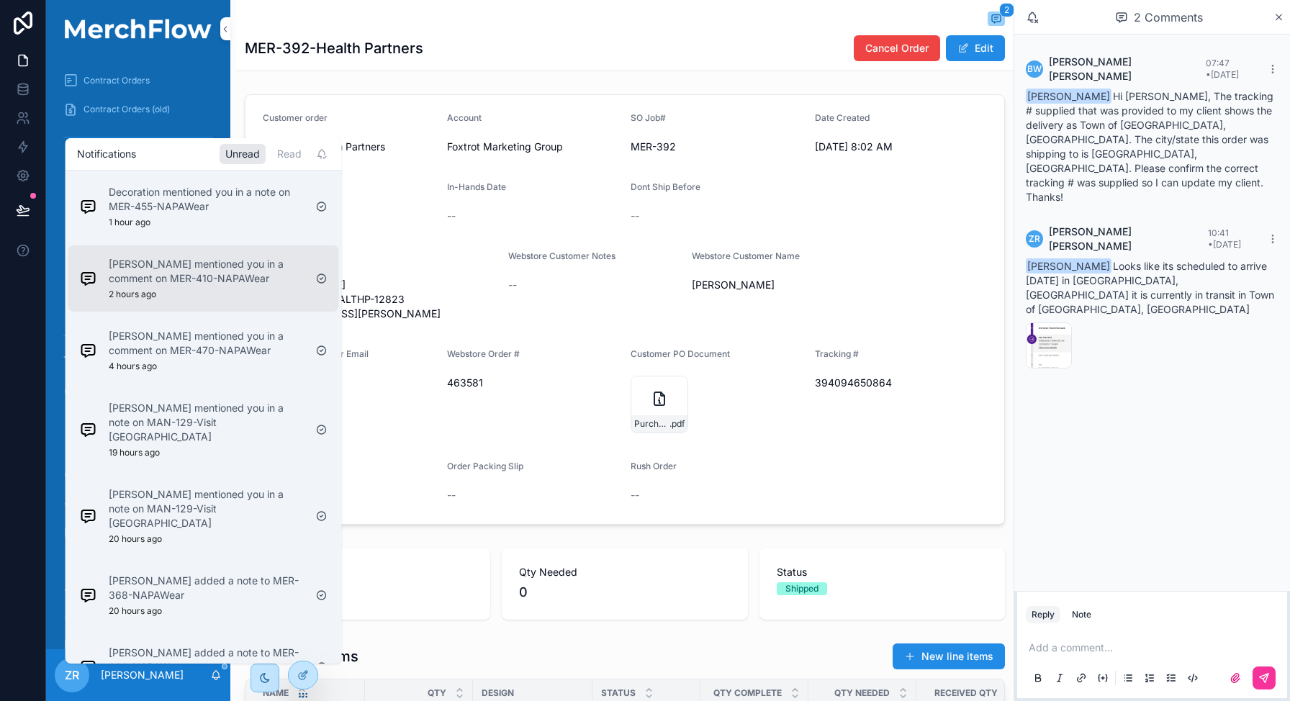
click at [208, 300] on div "Kyla Mitcheltree mentioned you in a comment on MER-410-NAPAWear 2 hours ago" at bounding box center [192, 278] width 236 height 55
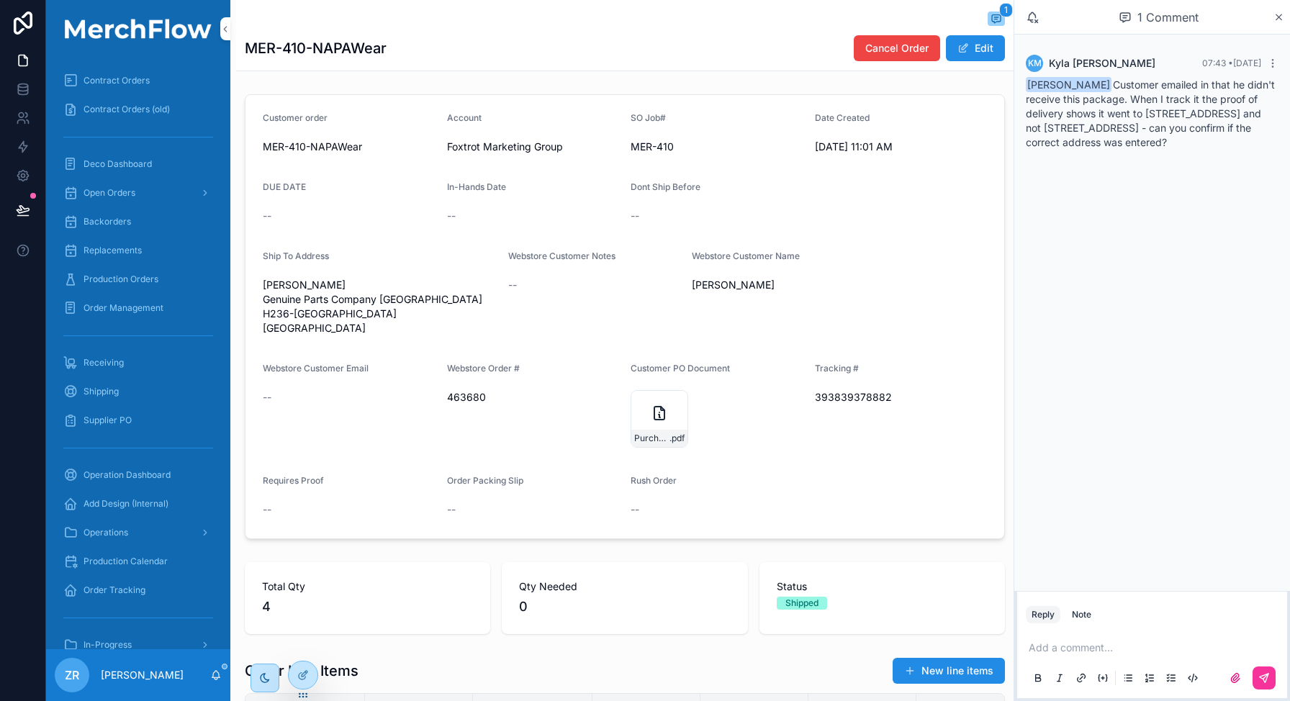
click at [153, 282] on span "Production Orders" at bounding box center [121, 280] width 75 height 12
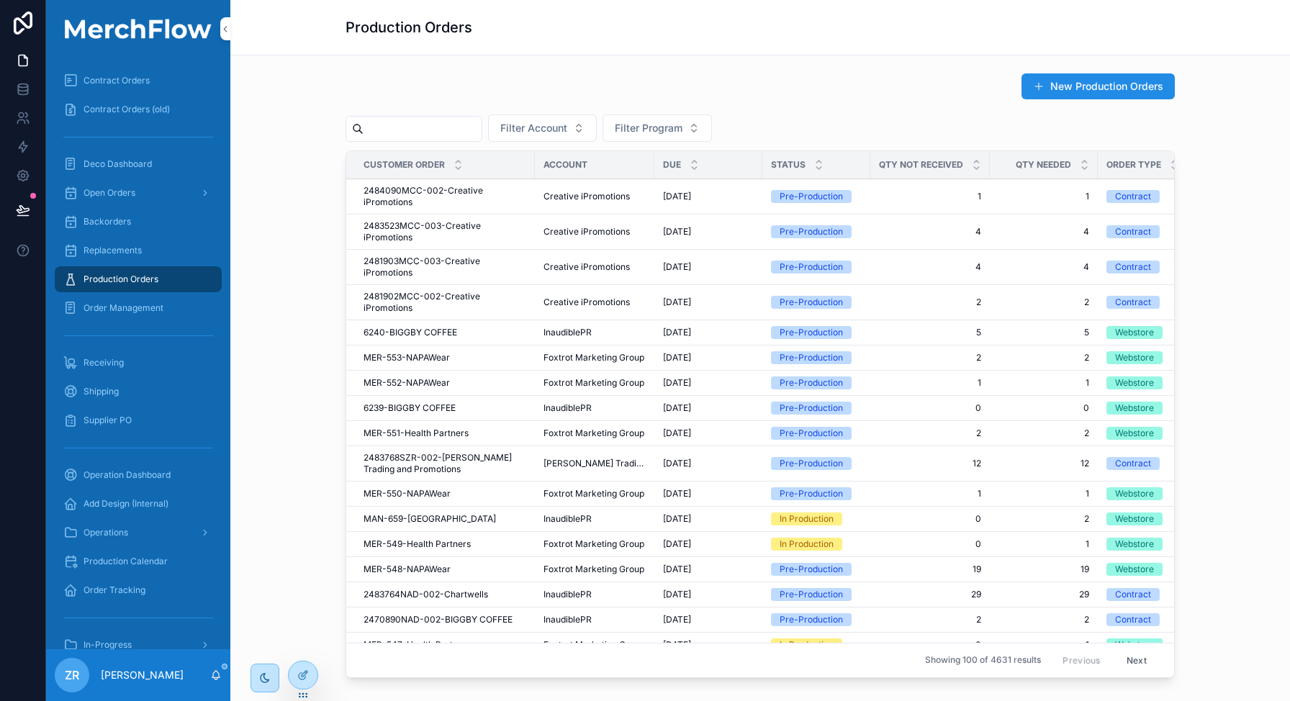
click at [134, 309] on span "Order Management" at bounding box center [124, 308] width 80 height 12
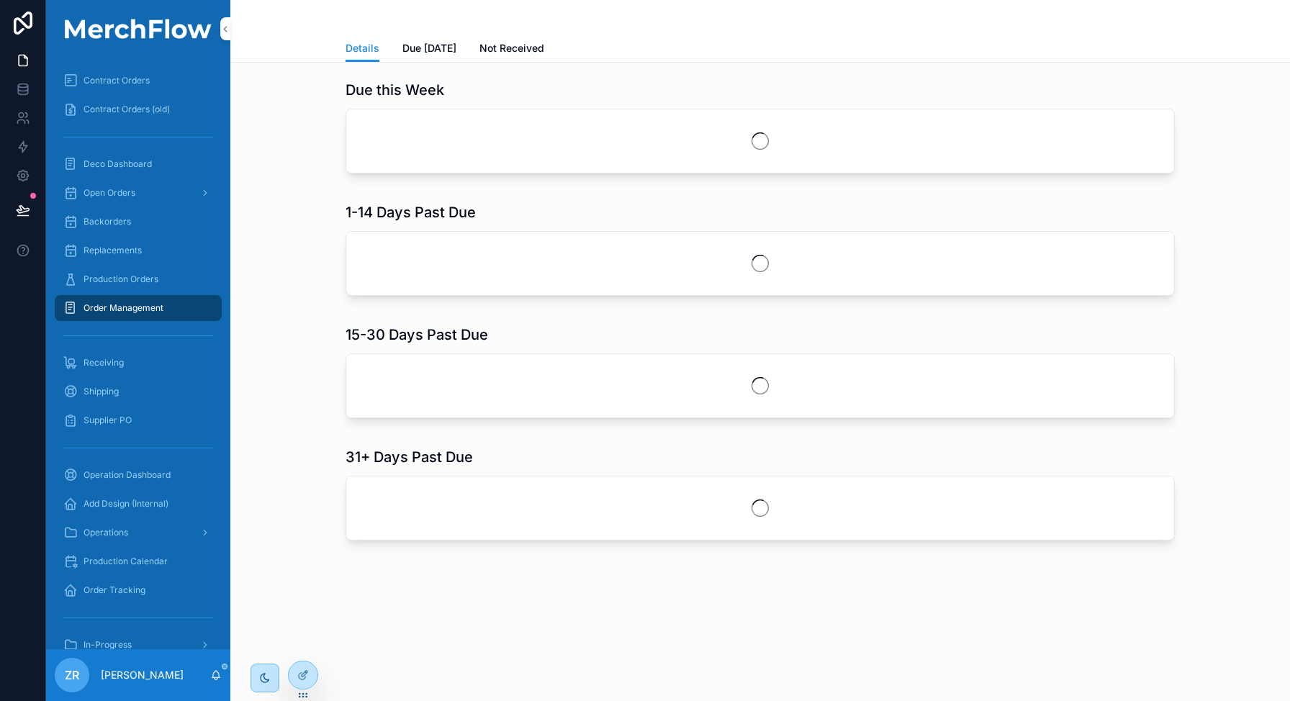
click at [145, 266] on link "Production Orders" at bounding box center [138, 279] width 167 height 26
click at [136, 276] on span "Production Orders" at bounding box center [121, 280] width 75 height 12
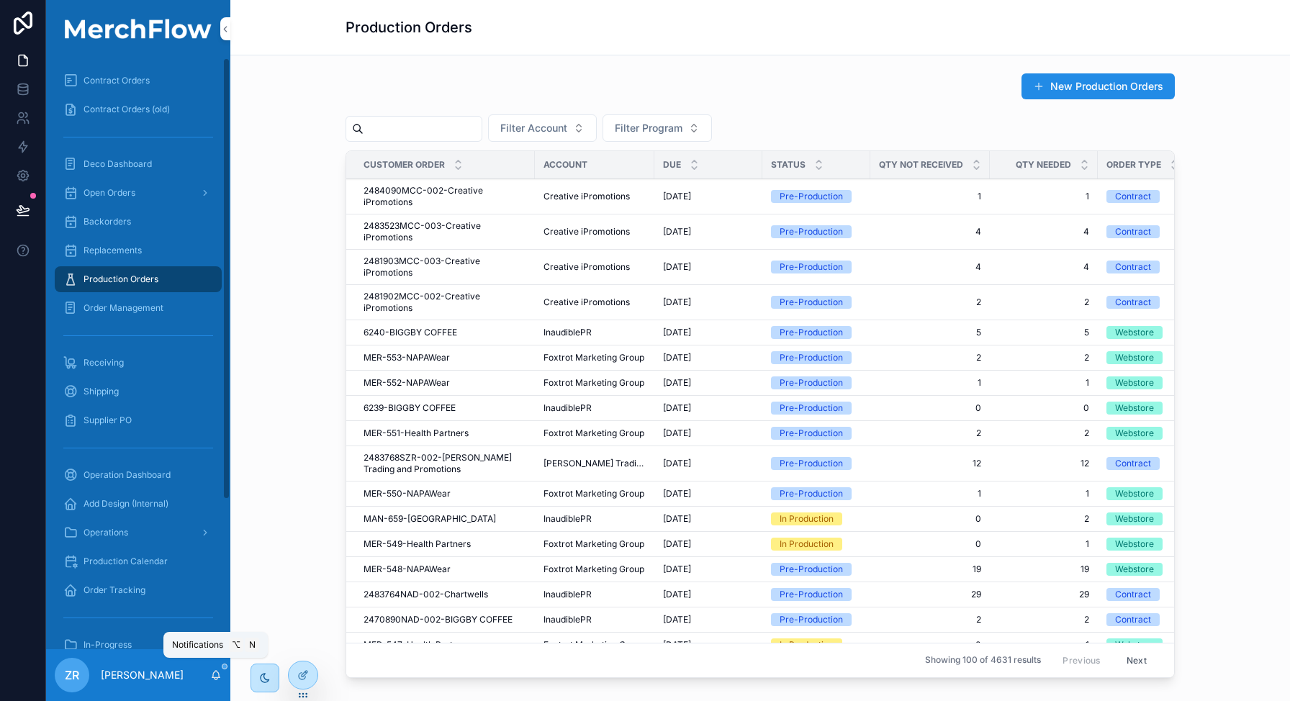
click at [218, 672] on icon "scrollable content" at bounding box center [216, 674] width 8 height 6
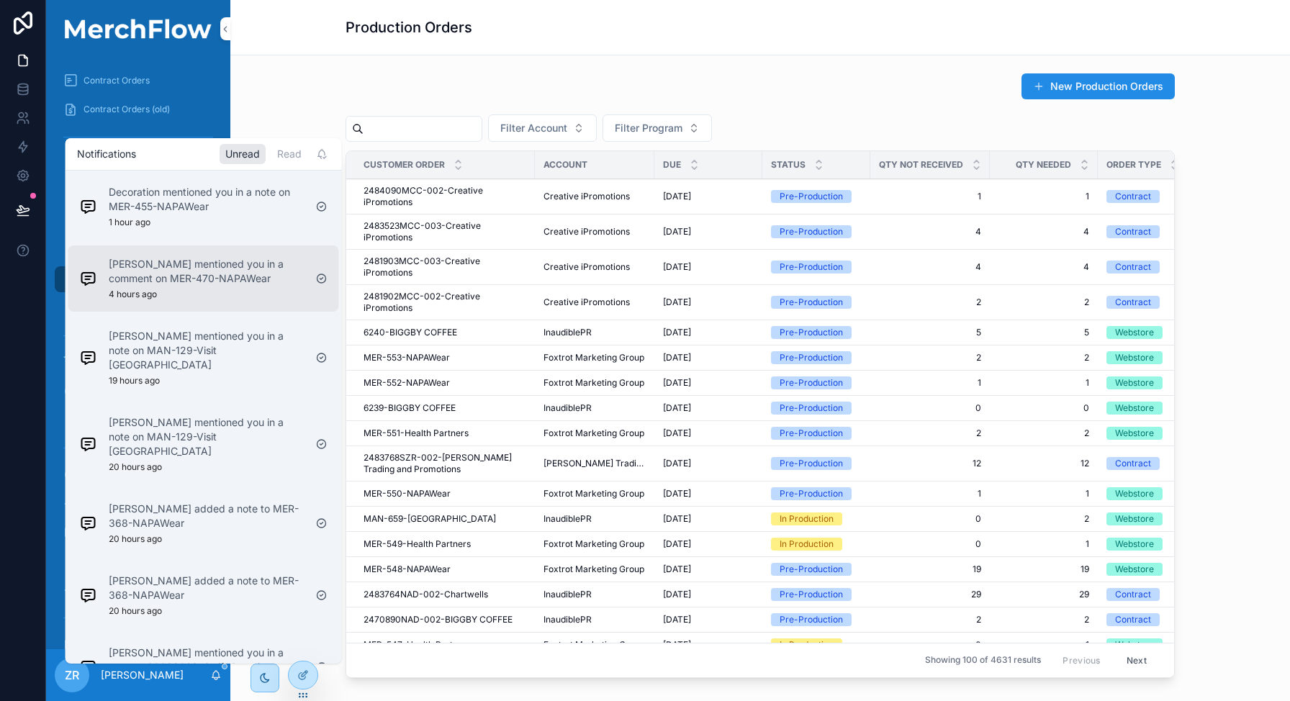
click at [243, 287] on div "Kyla Mitcheltree mentioned you in a comment on MER-470-NAPAWear 4 hours ago" at bounding box center [207, 278] width 196 height 43
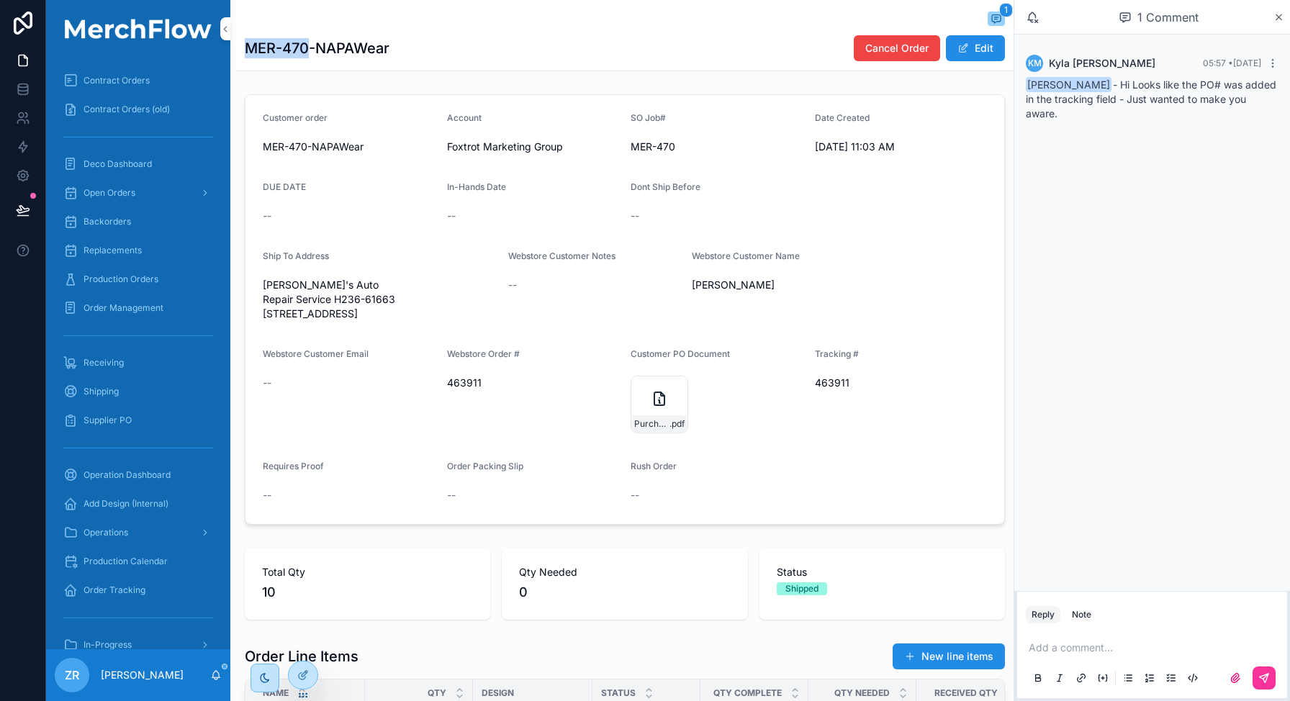
copy h1 "MER-470"
drag, startPoint x: 310, startPoint y: 45, endPoint x: 246, endPoint y: 42, distance: 64.9
click at [246, 42] on h1 "MER-470-NAPAWear" at bounding box center [317, 48] width 145 height 20
click at [1073, 608] on button "Note" at bounding box center [1081, 614] width 31 height 17
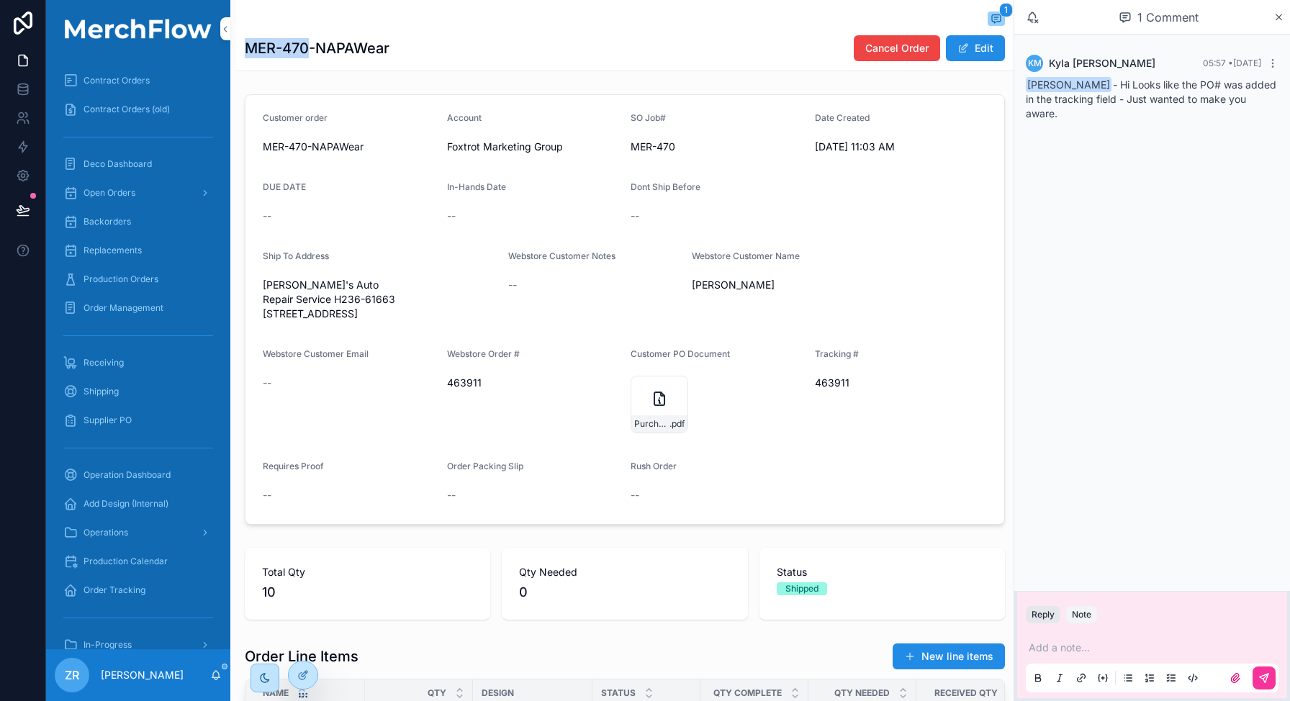
click at [1045, 608] on button "Reply" at bounding box center [1043, 614] width 35 height 17
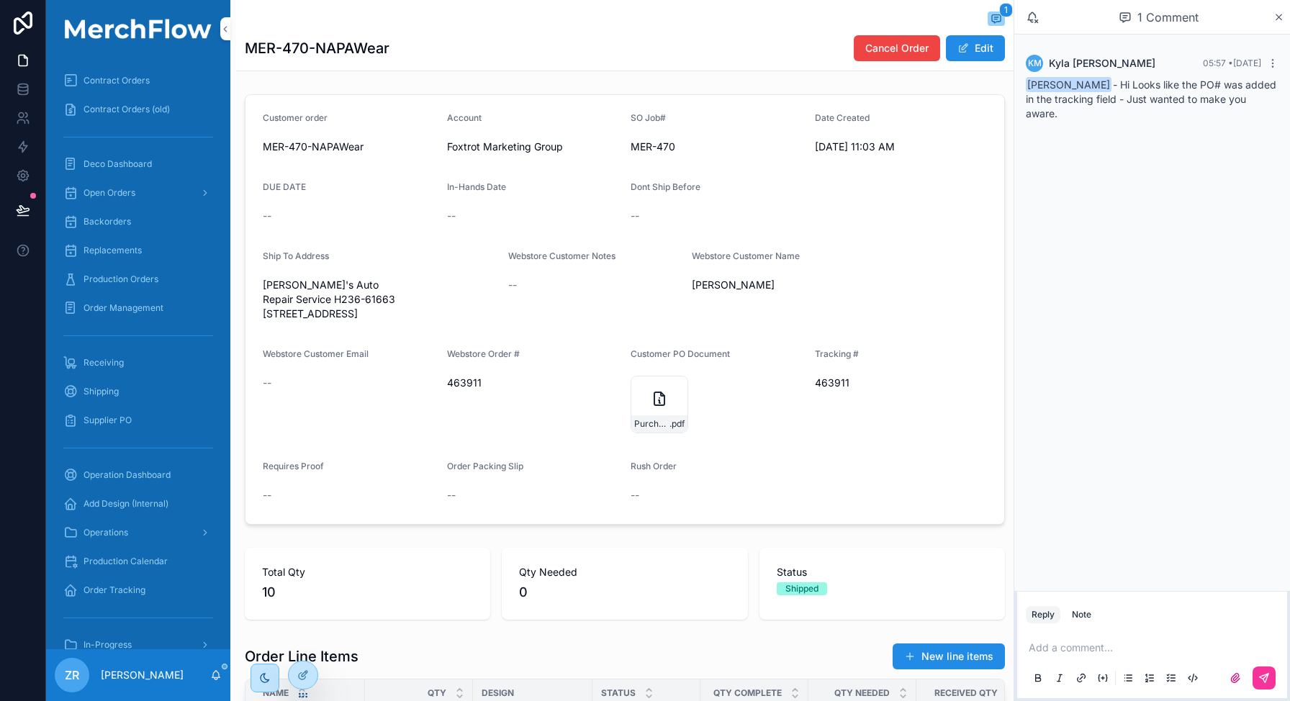
click at [1045, 644] on p "scrollable content" at bounding box center [1155, 648] width 253 height 14
click at [1068, 617] on span "kyla.mitcheltree@foxtrotmarketing.com" at bounding box center [1182, 624] width 256 height 14
click at [959, 47] on button "Edit" at bounding box center [975, 48] width 59 height 26
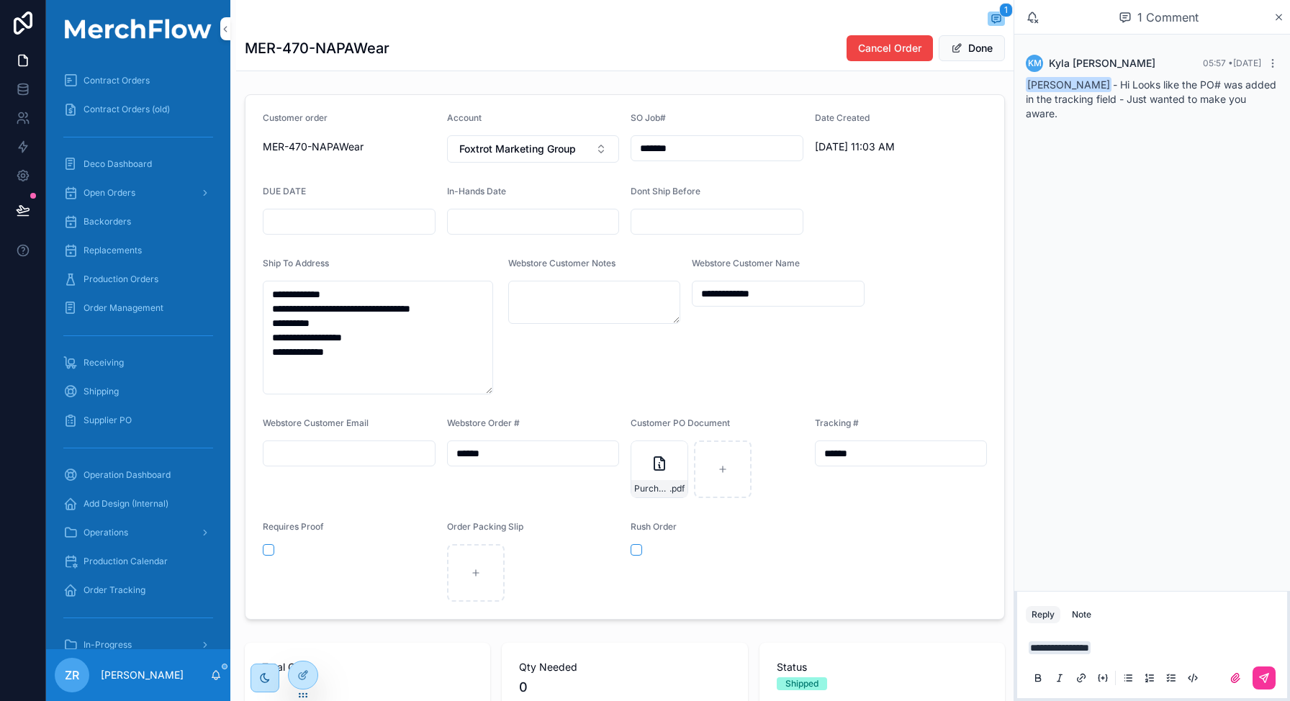
click at [861, 449] on input "******" at bounding box center [901, 454] width 171 height 20
paste input "******"
type input "**********"
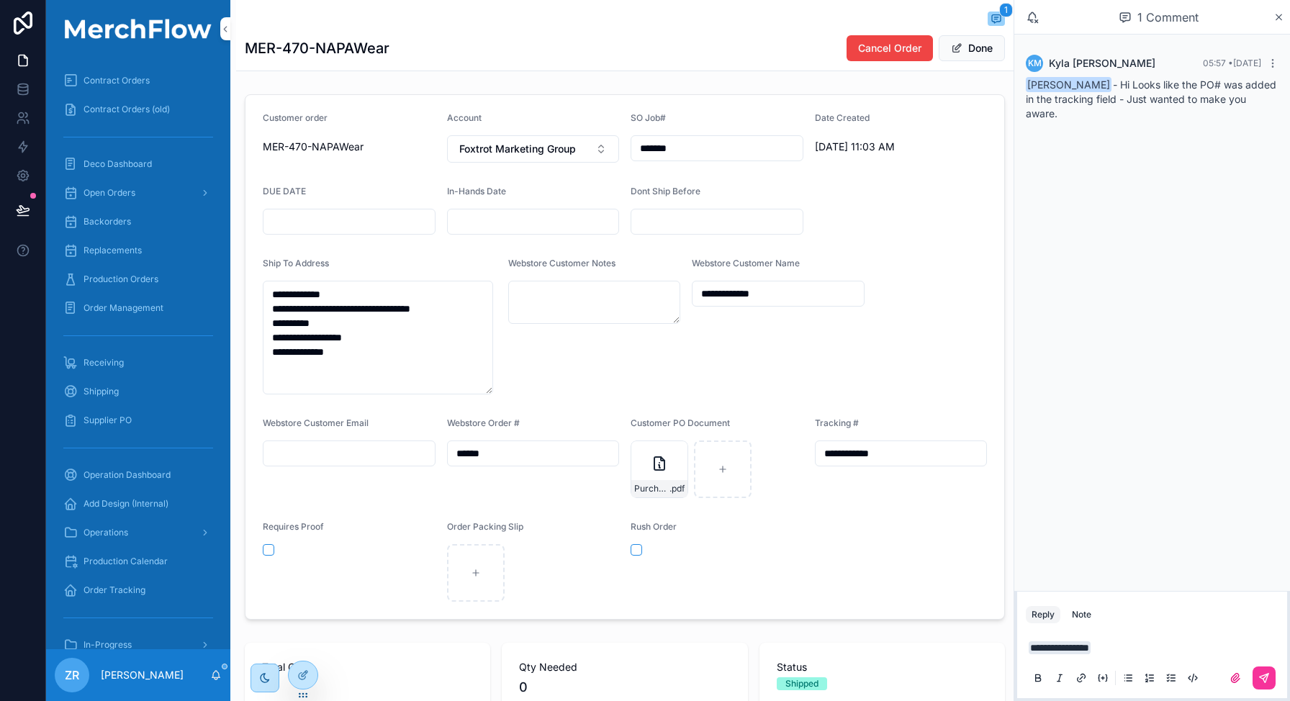
click at [1129, 641] on p "**********" at bounding box center [1155, 648] width 253 height 14
click at [1270, 678] on button "scrollable content" at bounding box center [1264, 678] width 23 height 23
click at [965, 56] on button "Done" at bounding box center [972, 48] width 66 height 26
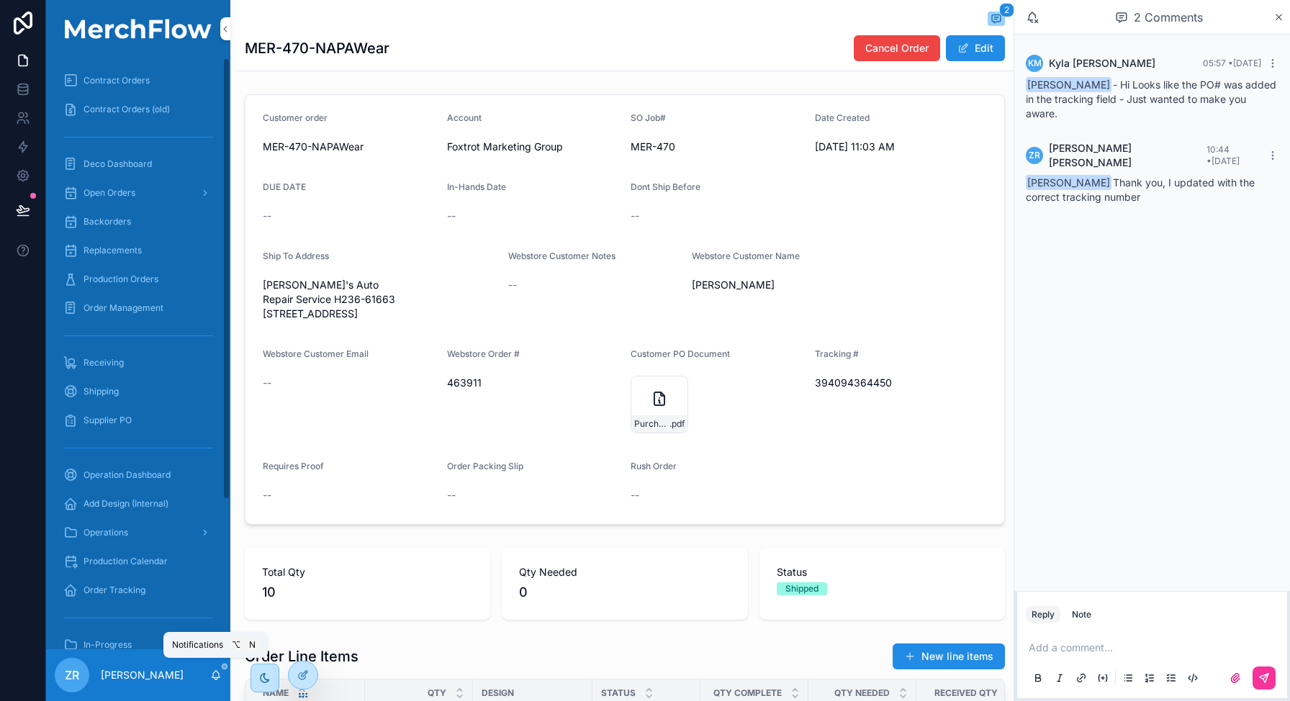
click at [218, 672] on icon "scrollable content" at bounding box center [216, 676] width 12 height 12
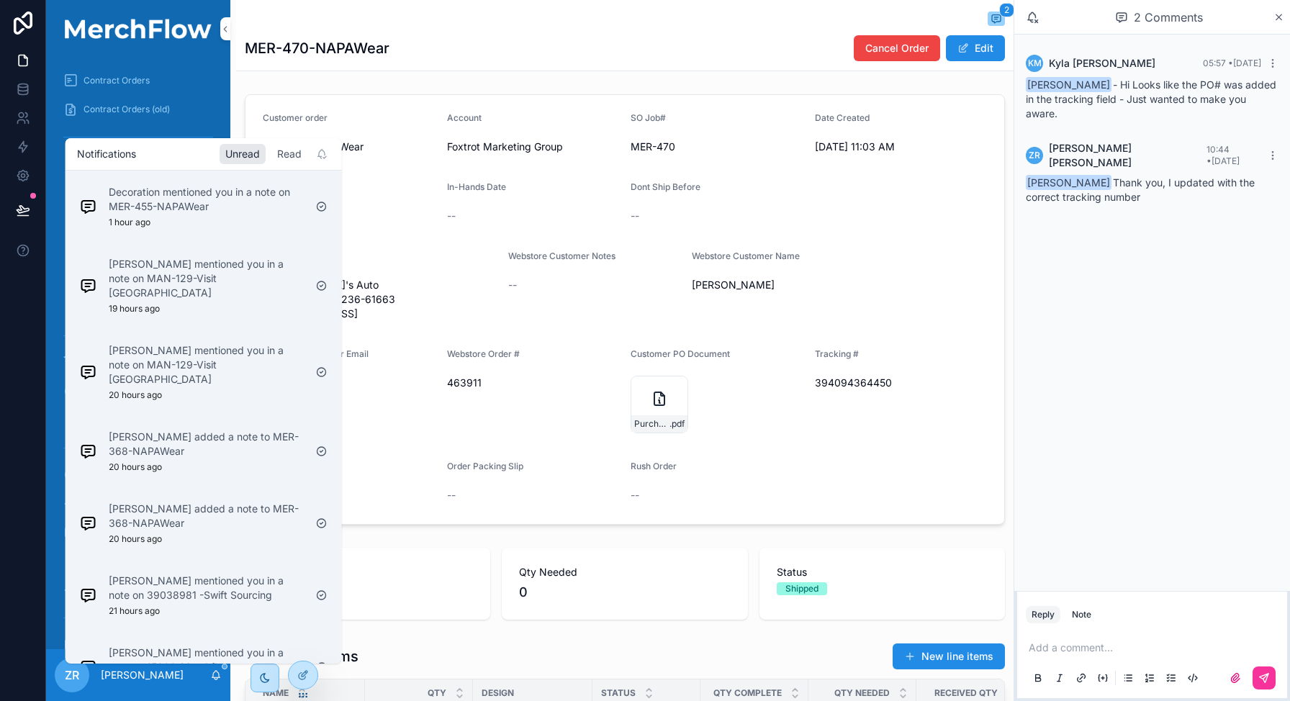
click at [290, 157] on div "Read" at bounding box center [289, 154] width 36 height 20
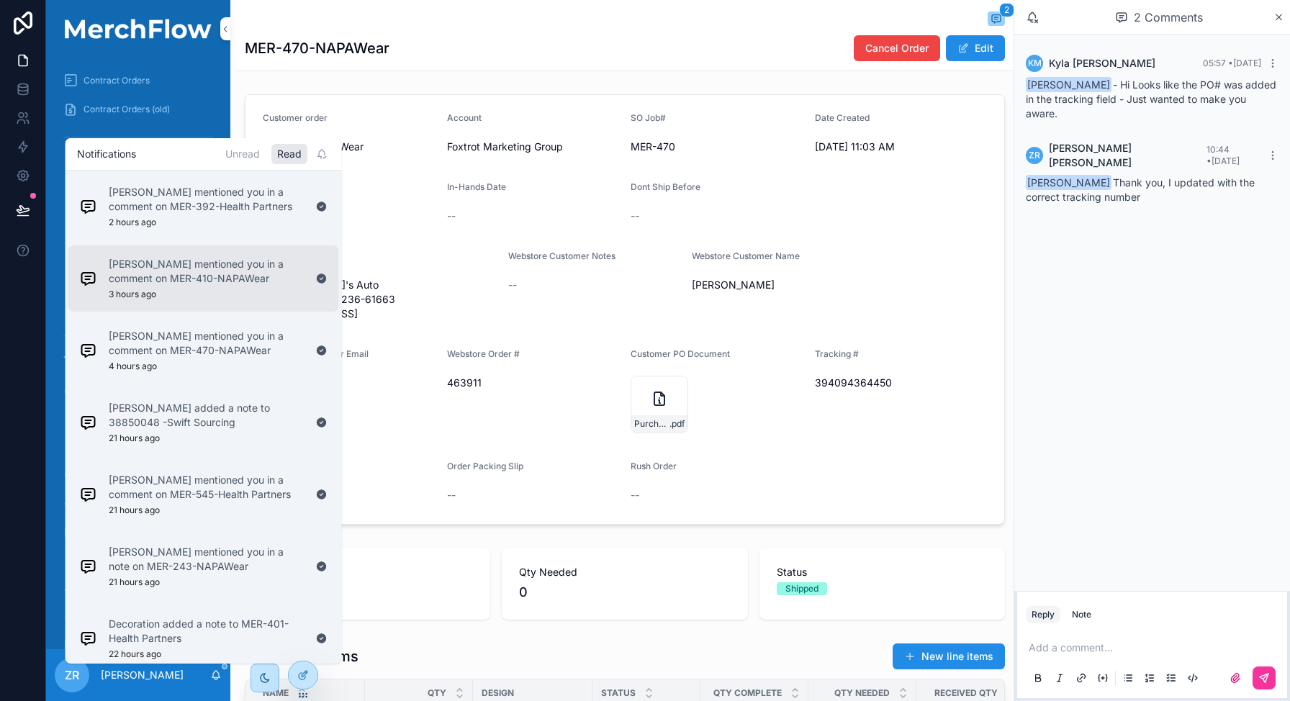
click at [227, 279] on p "Kyla Mitcheltree mentioned you in a comment on MER-410-NAPAWear" at bounding box center [207, 271] width 196 height 29
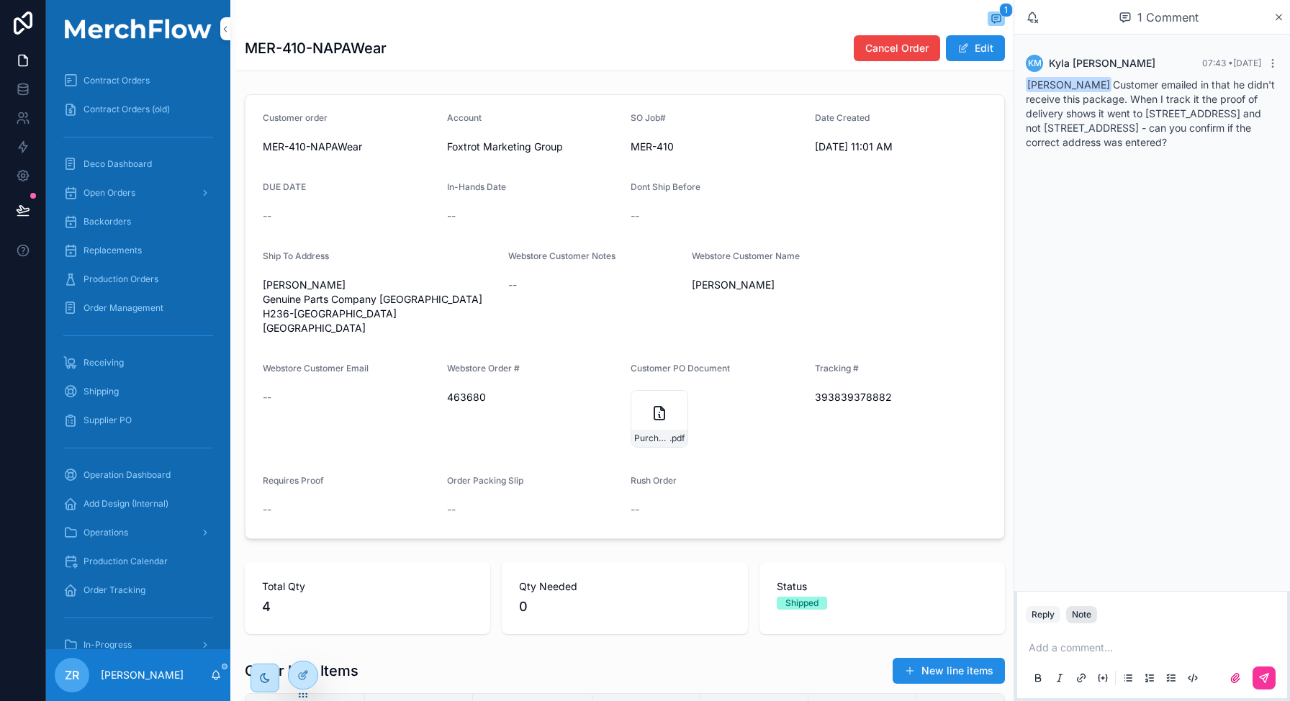
click at [1092, 616] on button "Note" at bounding box center [1081, 614] width 31 height 17
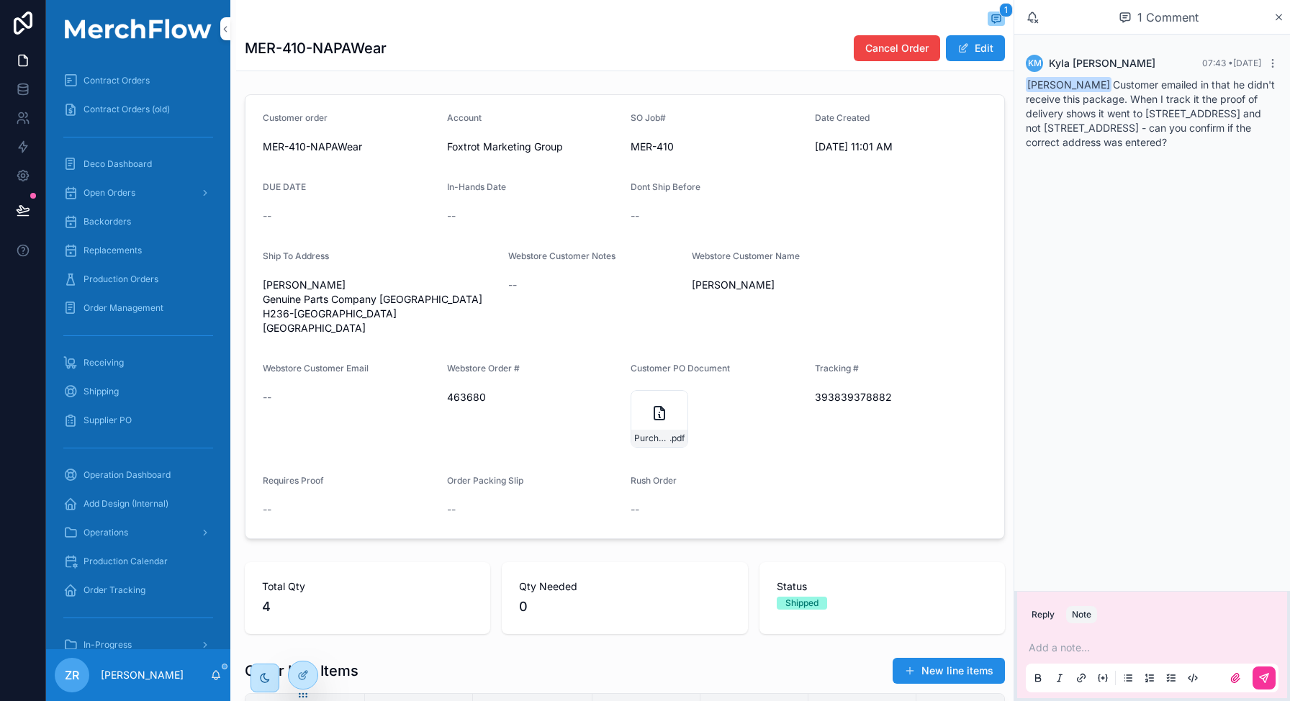
click at [1083, 647] on p "scrollable content" at bounding box center [1155, 648] width 253 height 14
click at [1045, 614] on button "Reply" at bounding box center [1043, 614] width 35 height 17
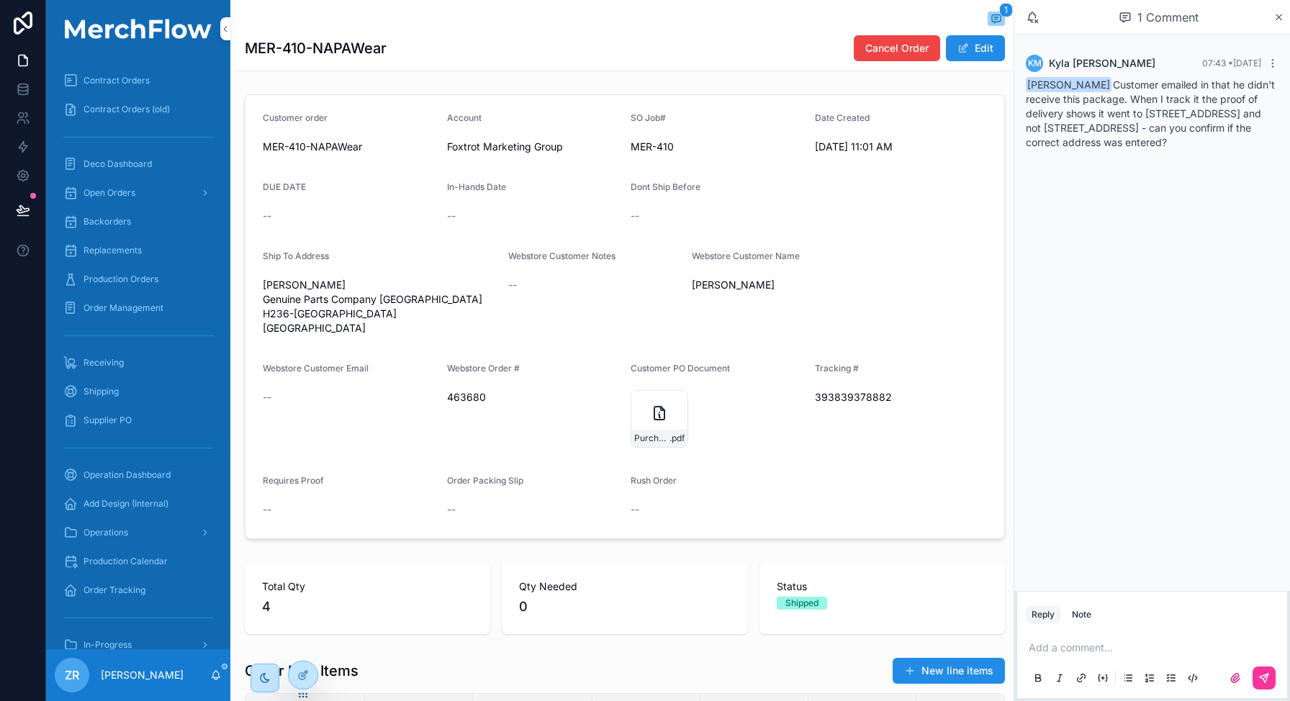
click at [1045, 645] on p "scrollable content" at bounding box center [1155, 648] width 253 height 14
click at [316, 317] on span "Victor DeCroix Genuine Parts Company Sacramento H236-61547 Citrus Heights, CA 9…" at bounding box center [380, 307] width 234 height 58
click at [655, 436] on div "Purchase-Order_463680_1758821615379 .pdf" at bounding box center [660, 419] width 58 height 58
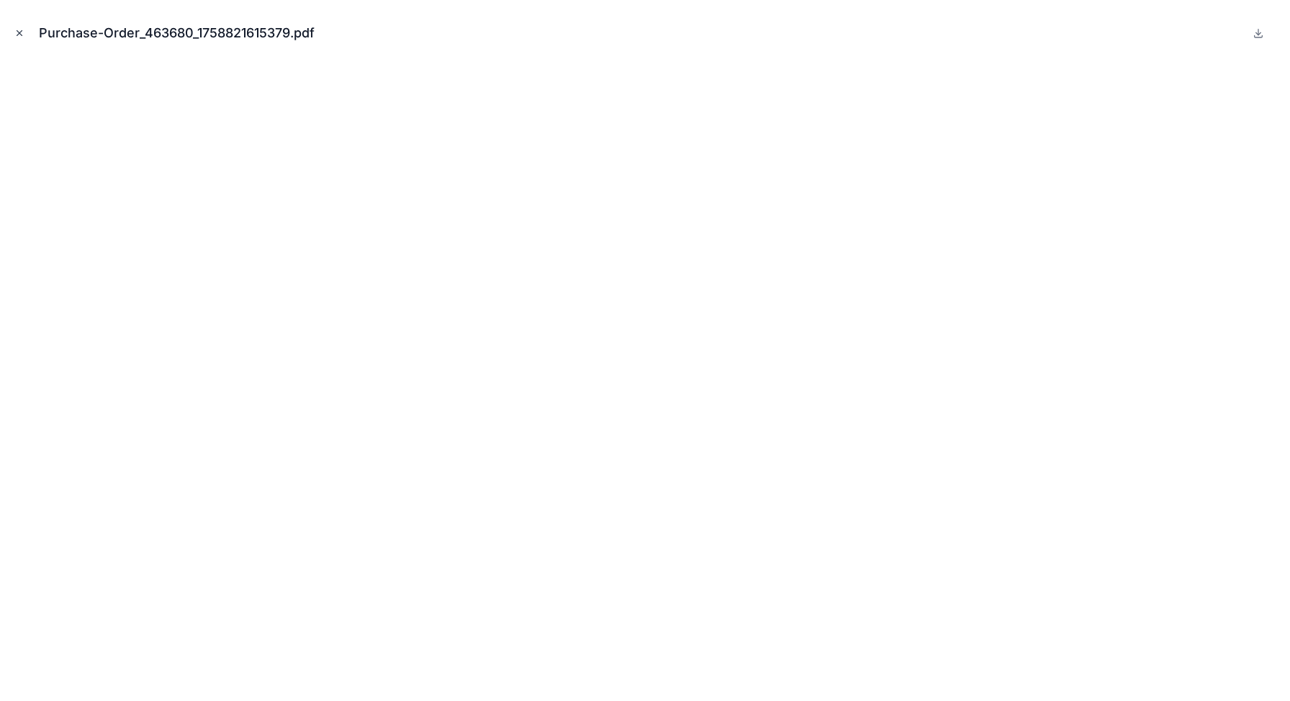
click at [16, 34] on icon "Close modal" at bounding box center [19, 33] width 10 height 10
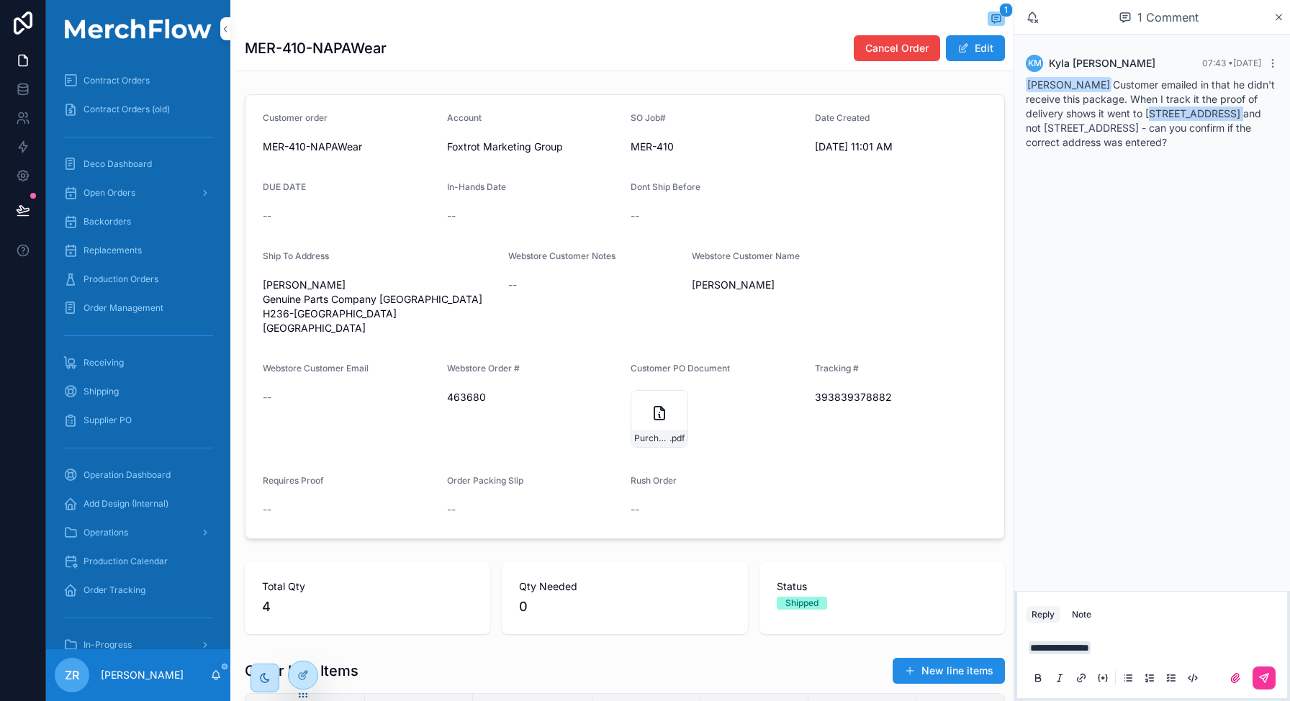
copy span "8200 Auburn Blvd"
drag, startPoint x: 1149, startPoint y: 111, endPoint x: 1233, endPoint y: 109, distance: 83.5
click at [1233, 109] on span "Zack Rood Customer emailed in that he didn't receive this package. When I track…" at bounding box center [1150, 113] width 249 height 70
drag, startPoint x: 1027, startPoint y: 127, endPoint x: 1120, endPoint y: 125, distance: 92.9
click at [1120, 125] on span "Zack Rood Customer emailed in that he didn't receive this package. When I track…" at bounding box center [1150, 113] width 249 height 70
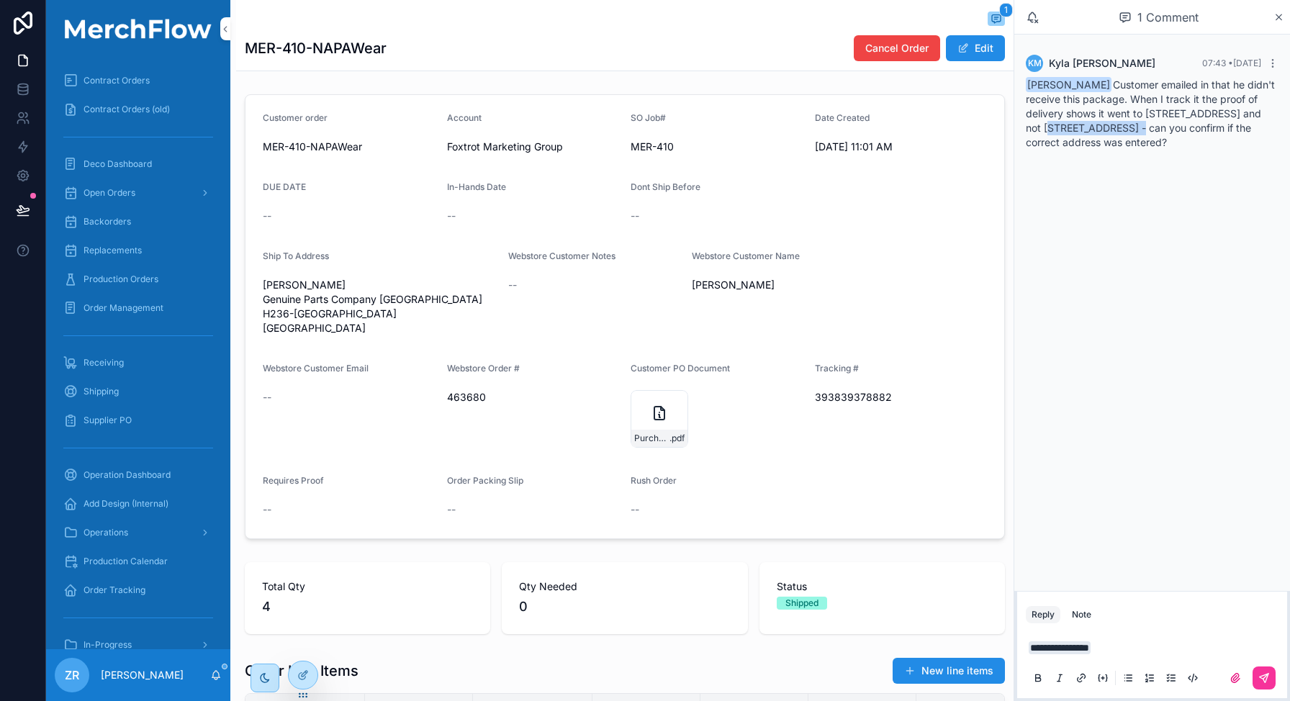
copy span "8198 Twin Oaks Ave"
click at [1160, 652] on p "**********" at bounding box center [1155, 648] width 253 height 14
drag, startPoint x: 1148, startPoint y: 112, endPoint x: 1233, endPoint y: 114, distance: 84.3
click at [1233, 114] on span "Zack Rood Customer emailed in that he didn't receive this package. When I track…" at bounding box center [1150, 113] width 249 height 70
copy span "8200 Auburn Blvd"
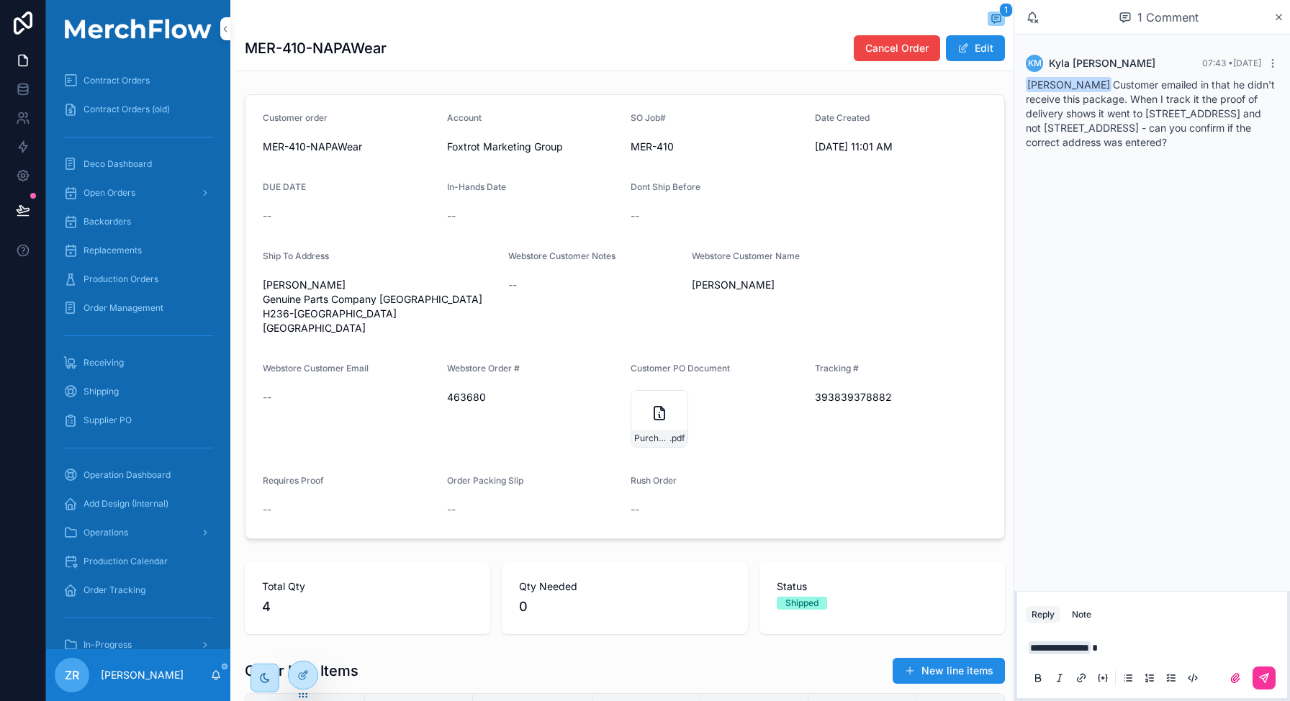
click at [829, 403] on div "393839378882" at bounding box center [901, 397] width 173 height 23
click at [829, 405] on span "393839378882" at bounding box center [901, 397] width 173 height 14
copy span "393839378882"
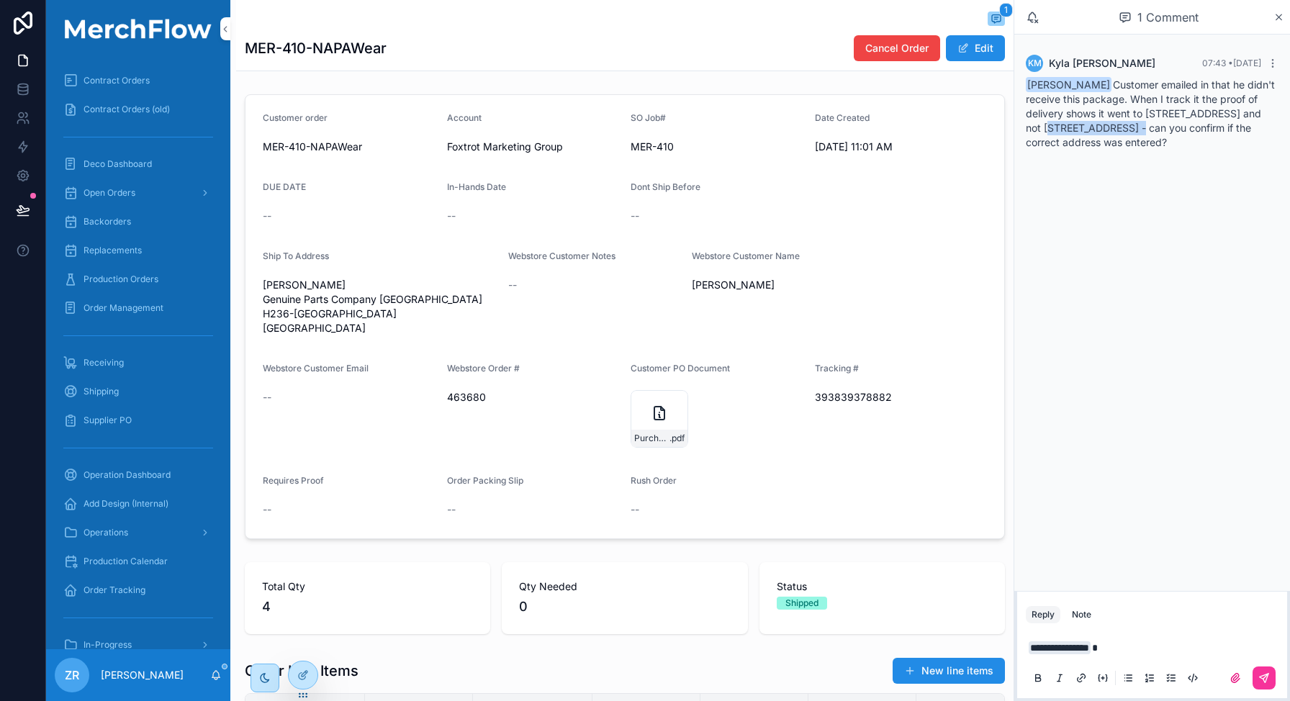
drag, startPoint x: 1027, startPoint y: 127, endPoint x: 1120, endPoint y: 125, distance: 92.2
click at [1120, 125] on span "Zack Rood Customer emailed in that he didn't receive this package. When I track…" at bounding box center [1150, 113] width 249 height 70
copy span "8198 Twin Oaks Ave"
click at [1041, 124] on span "Zack Rood Customer emailed in that he didn't receive this package. When I track…" at bounding box center [1150, 113] width 249 height 70
copy span "8198 Twin Oaks Ave"
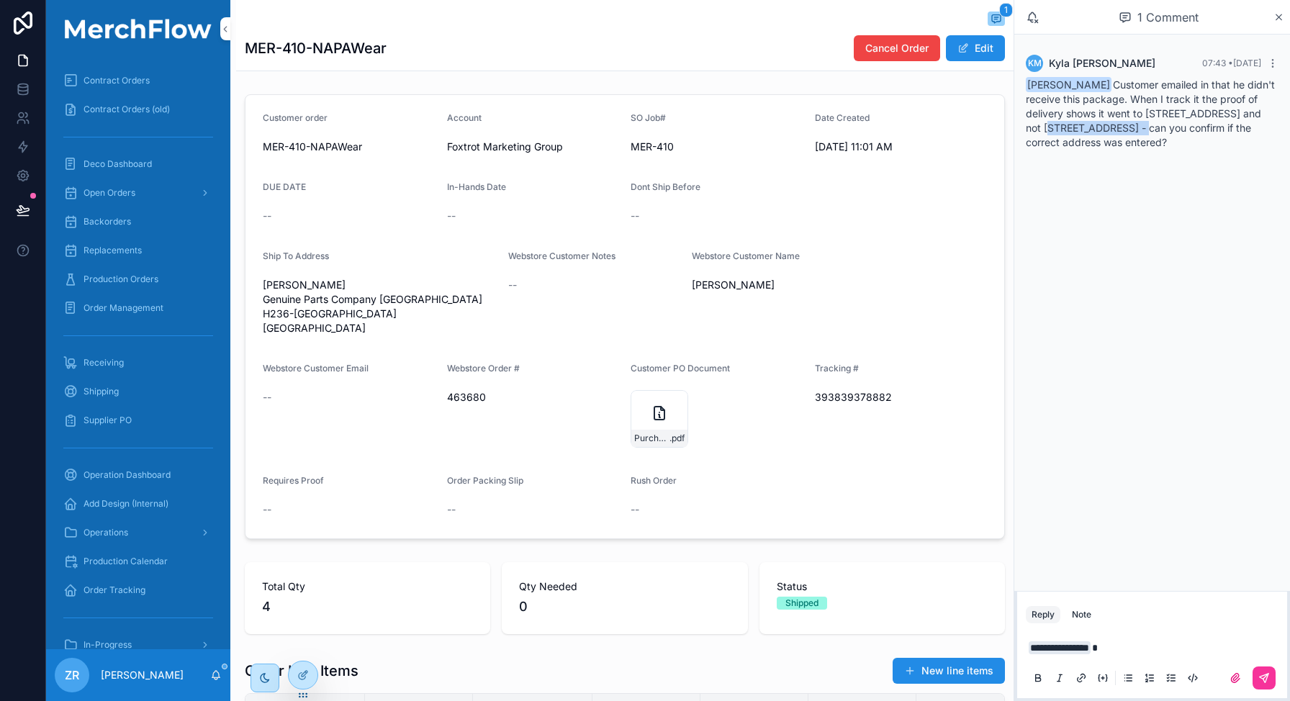
drag, startPoint x: 1028, startPoint y: 127, endPoint x: 1123, endPoint y: 121, distance: 95.2
click at [1123, 121] on div "Zack Rood Customer emailed in that he didn't receive this package. When I track…" at bounding box center [1152, 114] width 253 height 72
click at [1181, 118] on span "Zack Rood Customer emailed in that he didn't receive this package. When I track…" at bounding box center [1150, 113] width 249 height 70
drag, startPoint x: 1148, startPoint y: 114, endPoint x: 1234, endPoint y: 113, distance: 85.7
click at [1234, 113] on span "Zack Rood Customer emailed in that he didn't receive this package. When I track…" at bounding box center [1150, 113] width 249 height 70
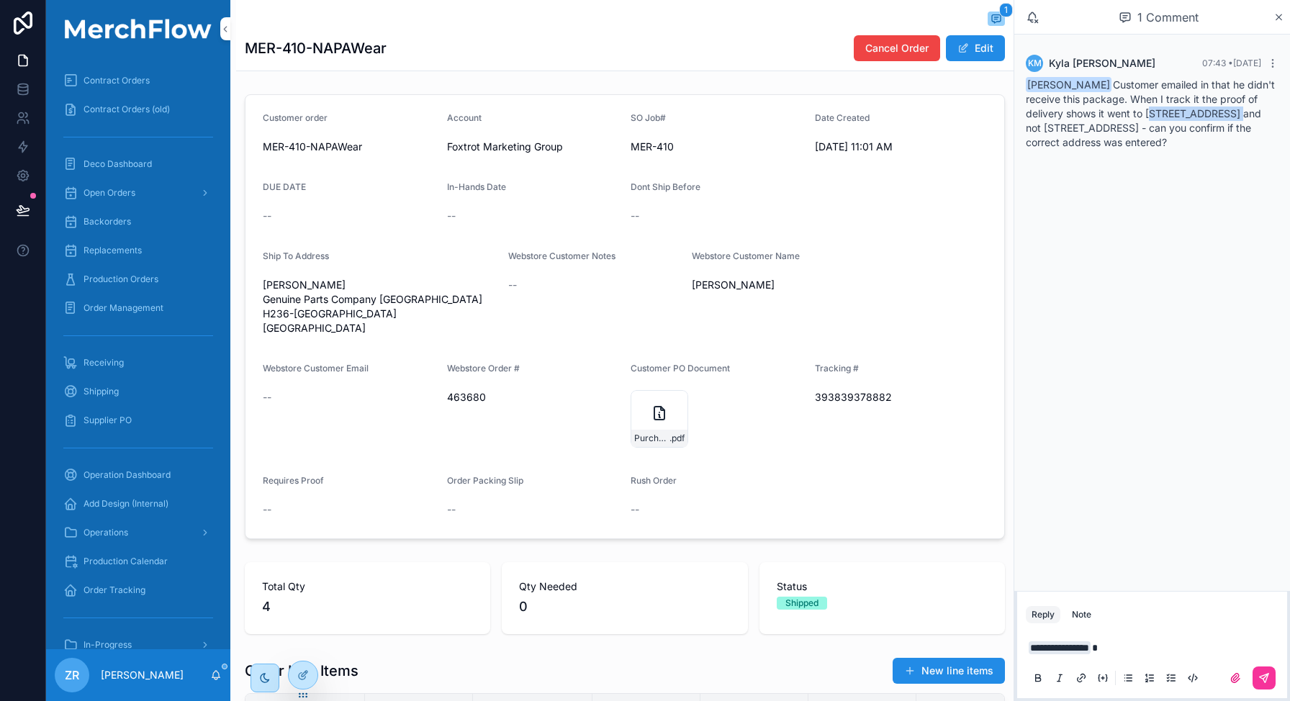
copy span "8200 Auburn Blvd"
click at [1133, 641] on p "**********" at bounding box center [1155, 648] width 253 height 14
click at [651, 422] on icon "scrollable content" at bounding box center [659, 413] width 17 height 17
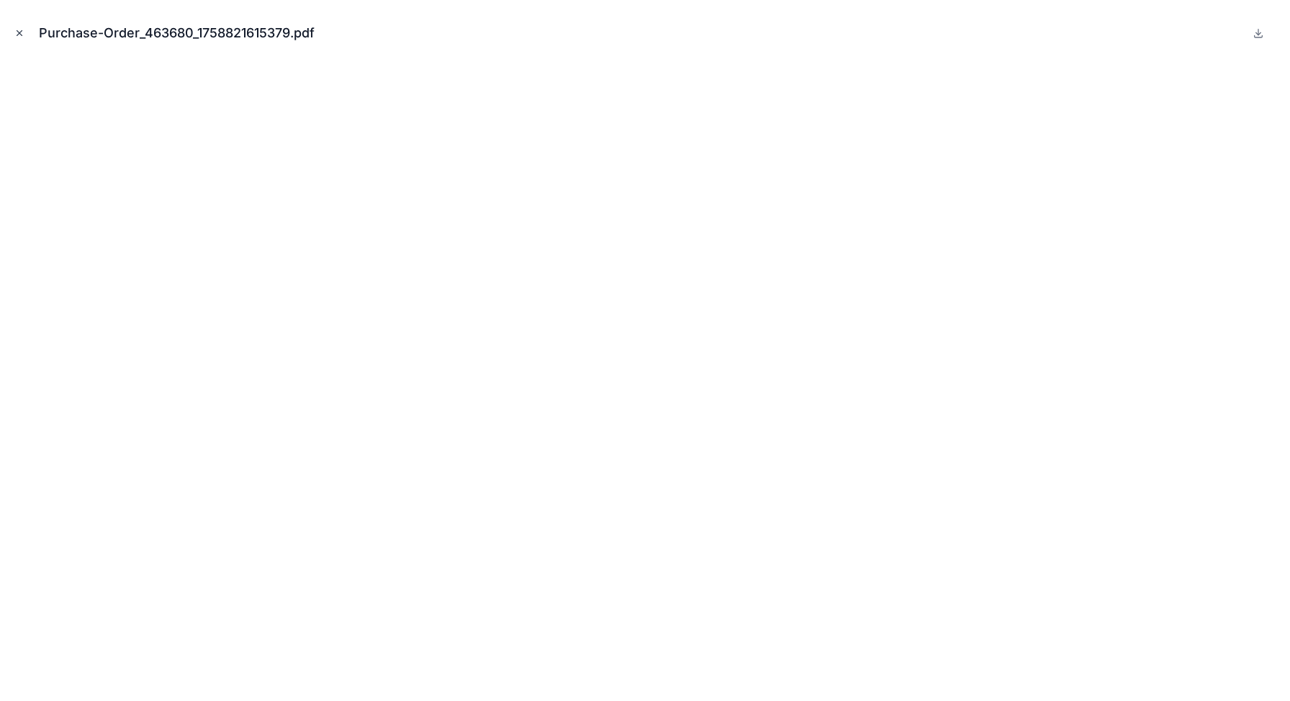
click at [21, 31] on icon "Close modal" at bounding box center [19, 33] width 10 height 10
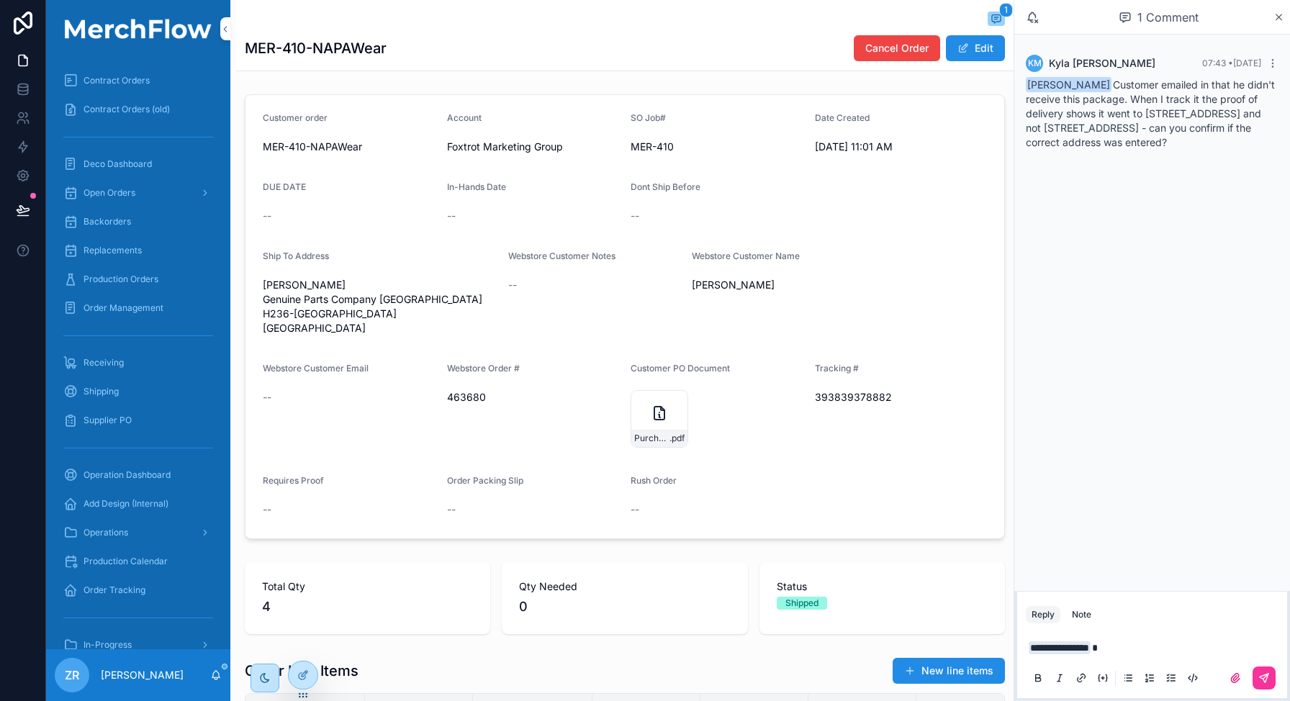
click at [1174, 646] on p "**********" at bounding box center [1155, 648] width 253 height 14
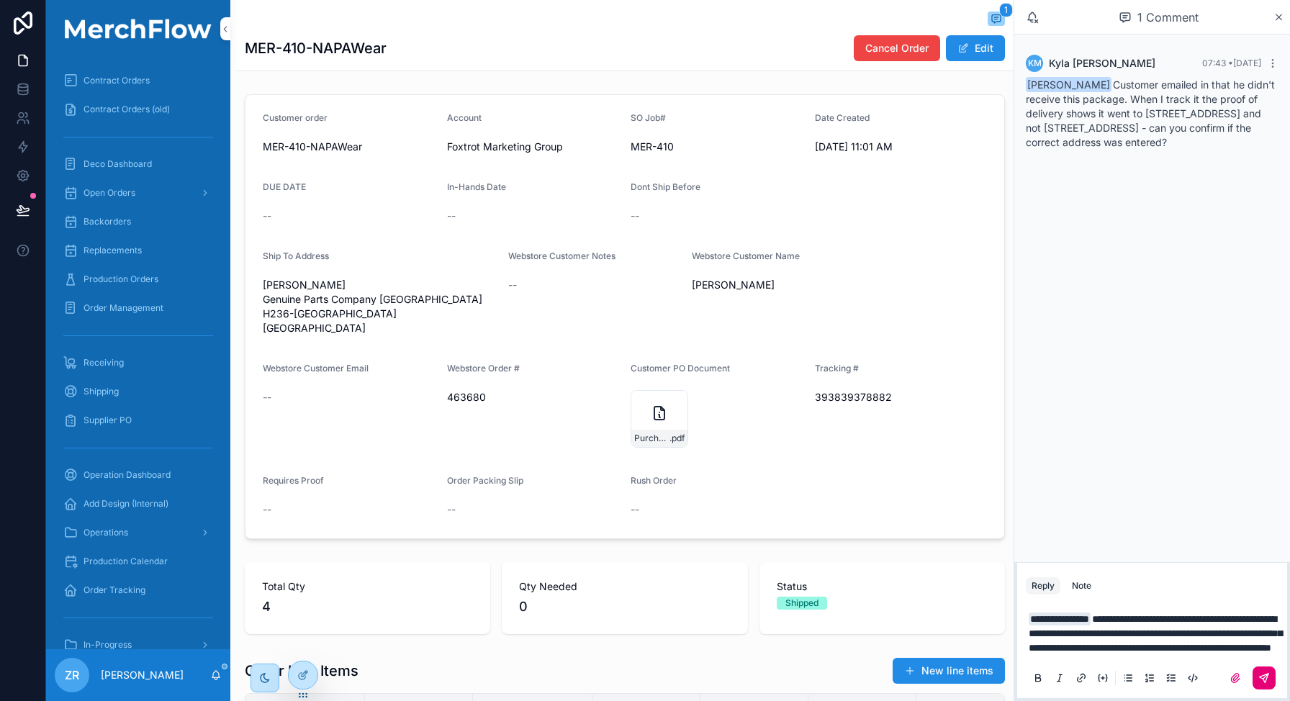
click at [1267, 679] on icon "scrollable content" at bounding box center [1265, 678] width 12 height 12
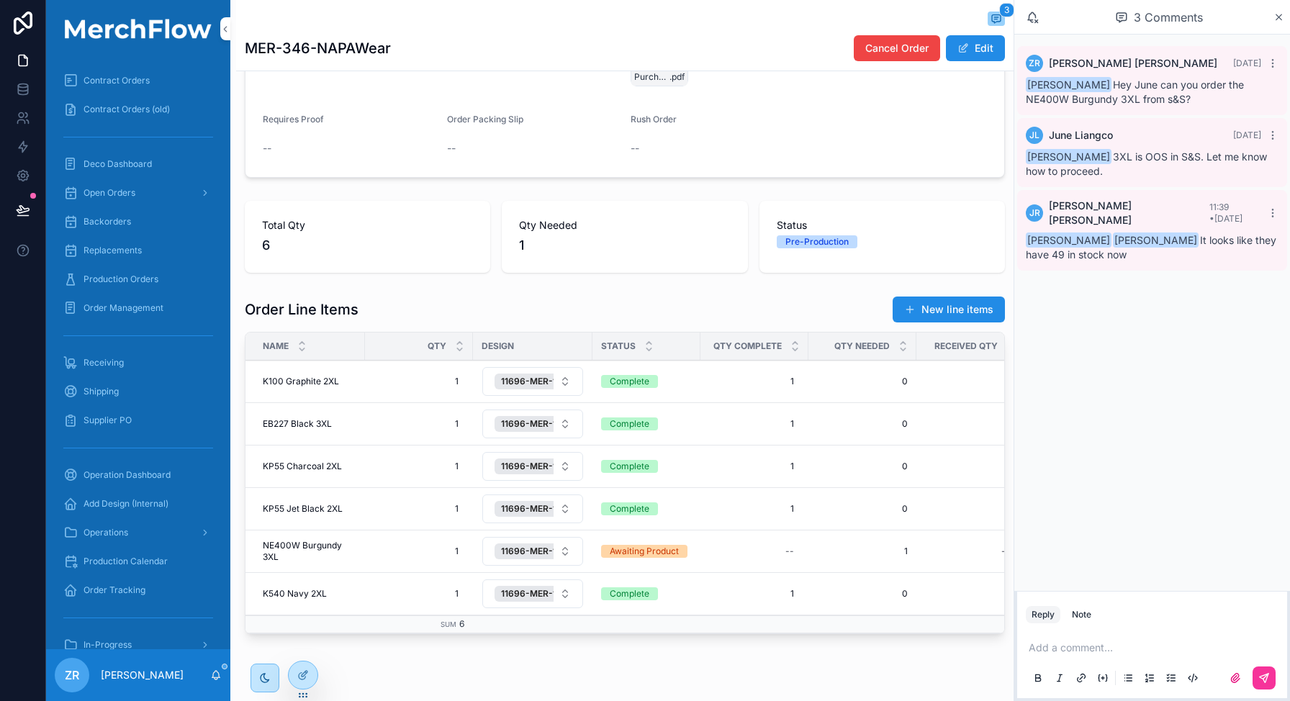
scroll to position [446, 0]
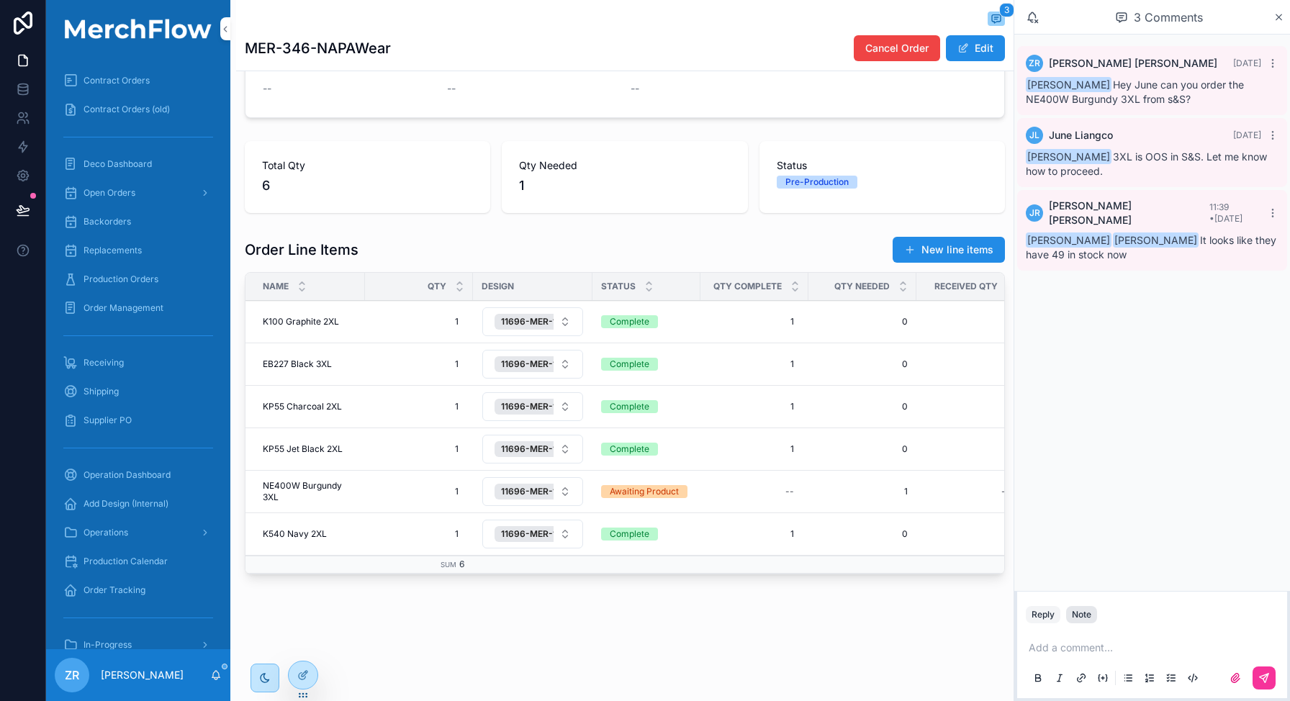
click at [1079, 615] on div "Note" at bounding box center [1081, 615] width 19 height 12
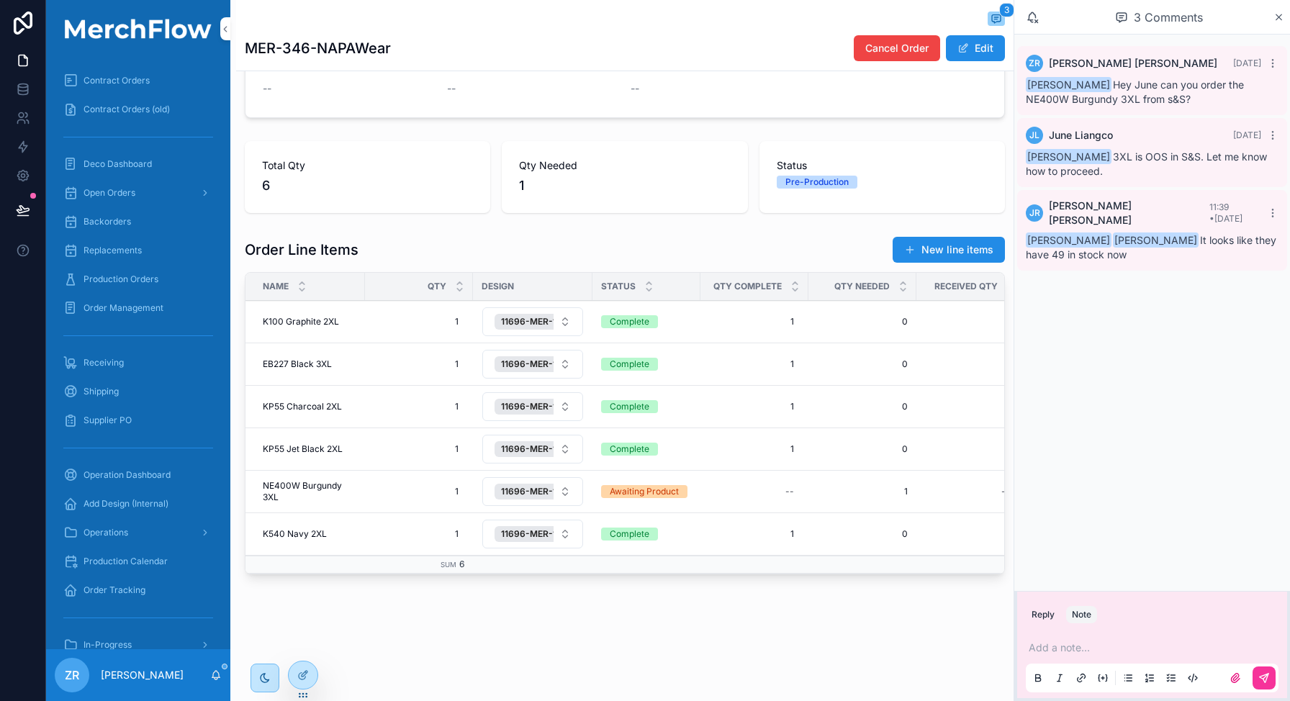
click at [1103, 640] on div "Add a note..." at bounding box center [1152, 662] width 253 height 60
click at [1026, 656] on div "Add a note..." at bounding box center [1152, 662] width 253 height 60
click at [1066, 656] on div "Add a note..." at bounding box center [1152, 662] width 253 height 60
click at [1070, 648] on p "scrollable content" at bounding box center [1155, 648] width 253 height 14
click at [1268, 685] on button "scrollable content" at bounding box center [1264, 678] width 23 height 23
